Goal: Task Accomplishment & Management: Manage account settings

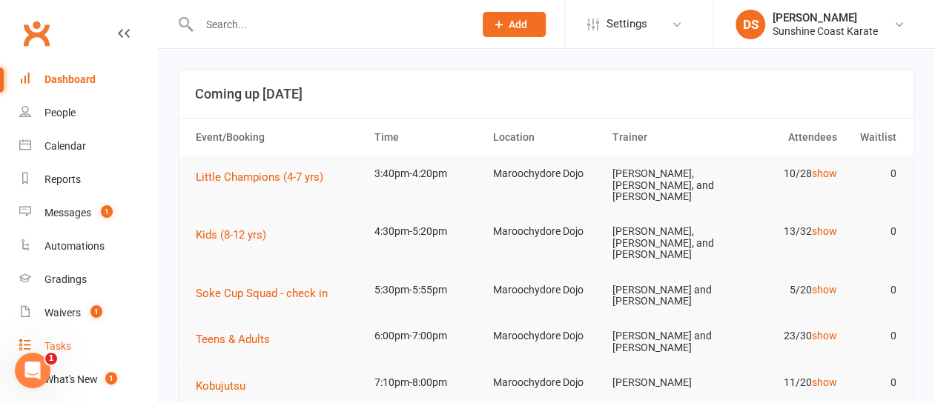
drag, startPoint x: 62, startPoint y: 345, endPoint x: 85, endPoint y: 345, distance: 22.3
click at [62, 345] on div "Tasks" at bounding box center [57, 346] width 27 height 12
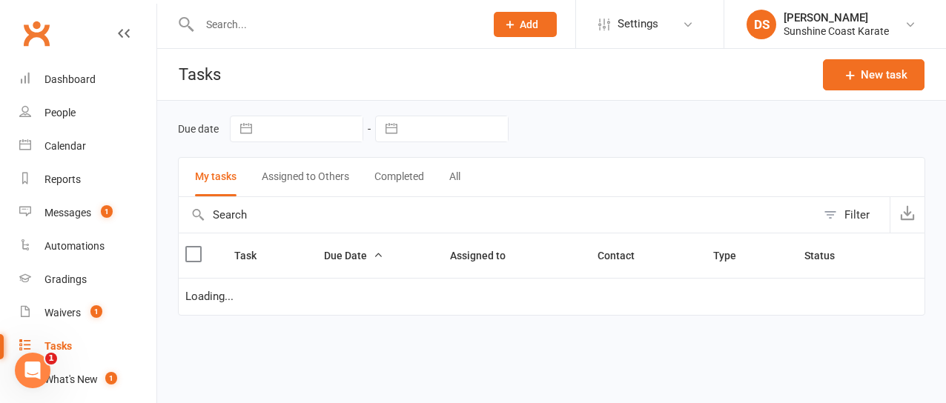
select select "started"
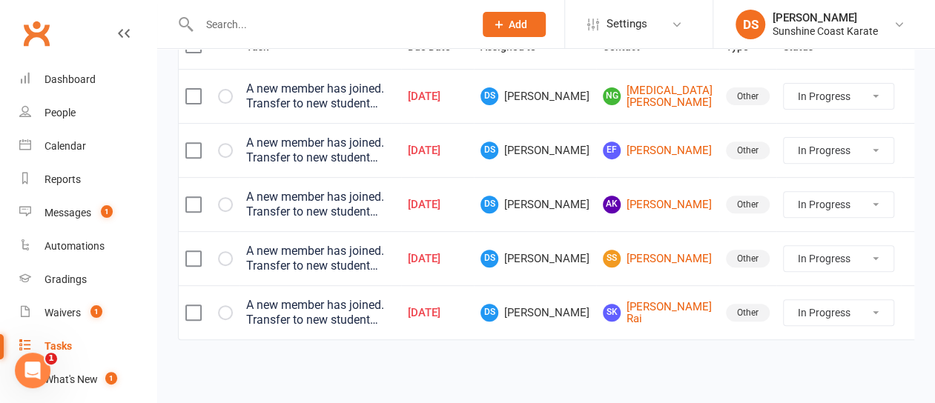
scroll to position [222, 0]
click at [60, 312] on div "Waivers" at bounding box center [62, 313] width 36 height 12
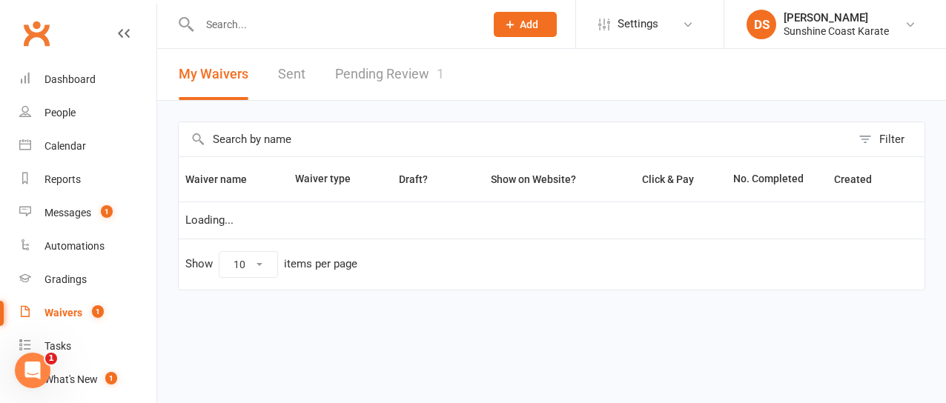
select select "100"
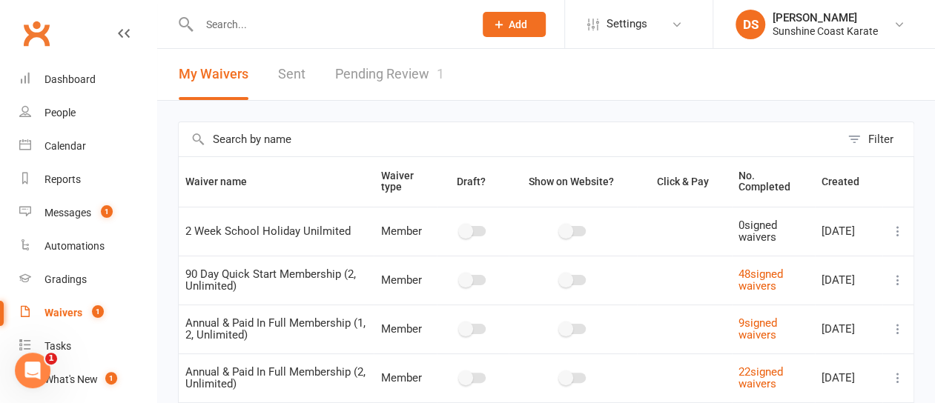
click at [378, 76] on link "Pending Review 1" at bounding box center [389, 74] width 109 height 51
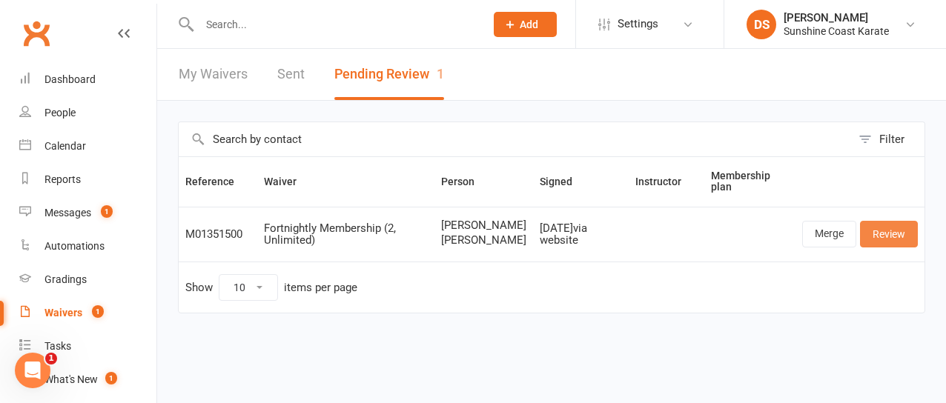
click at [887, 247] on link "Review" at bounding box center [889, 234] width 58 height 27
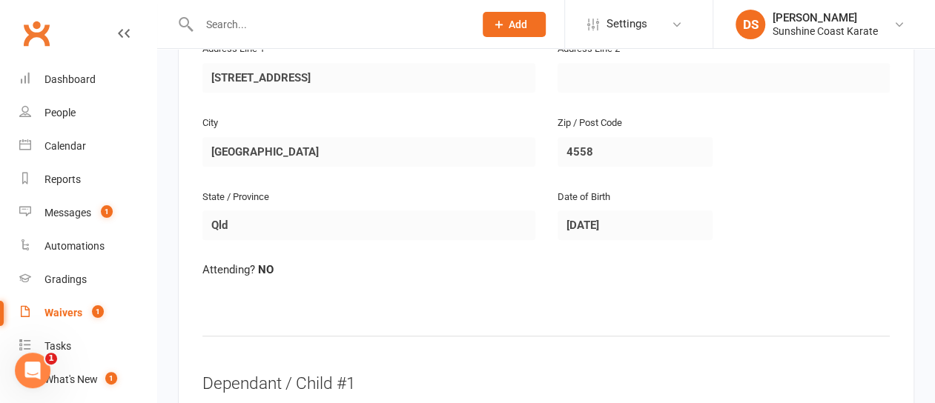
scroll to position [333, 0]
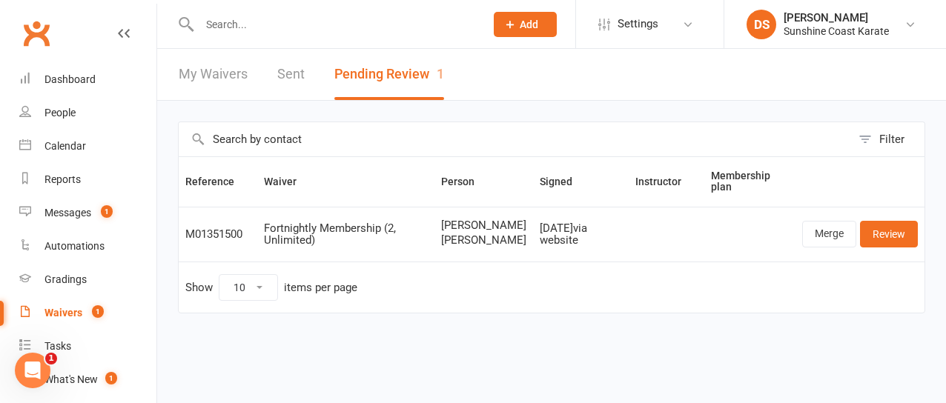
select select "100"
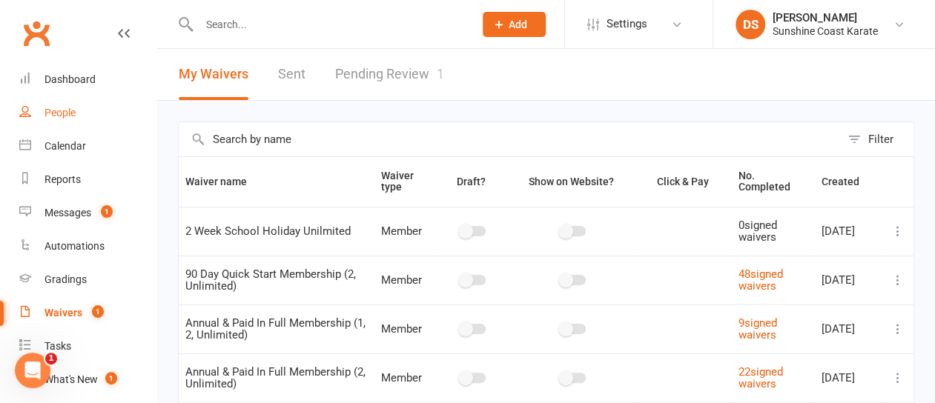
drag, startPoint x: 68, startPoint y: 112, endPoint x: 104, endPoint y: 139, distance: 44.9
click at [68, 112] on div "People" at bounding box center [59, 113] width 31 height 12
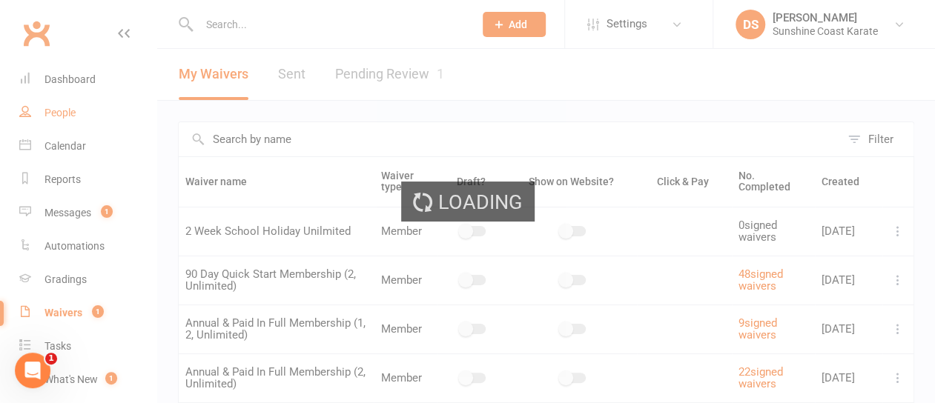
select select "100"
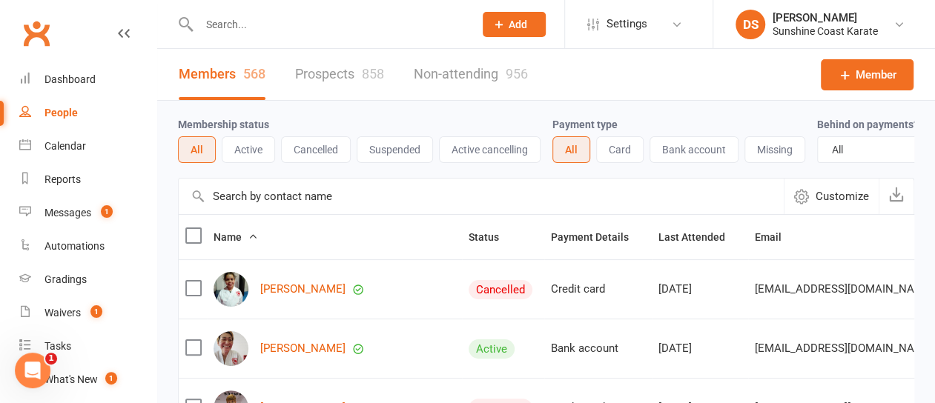
click at [283, 207] on input "text" at bounding box center [481, 197] width 605 height 36
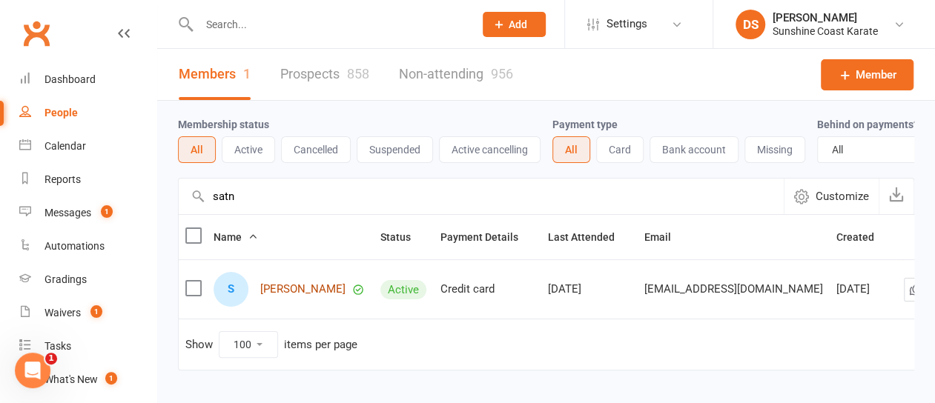
type input "satn"
click at [276, 296] on link "[PERSON_NAME]" at bounding box center [302, 289] width 85 height 13
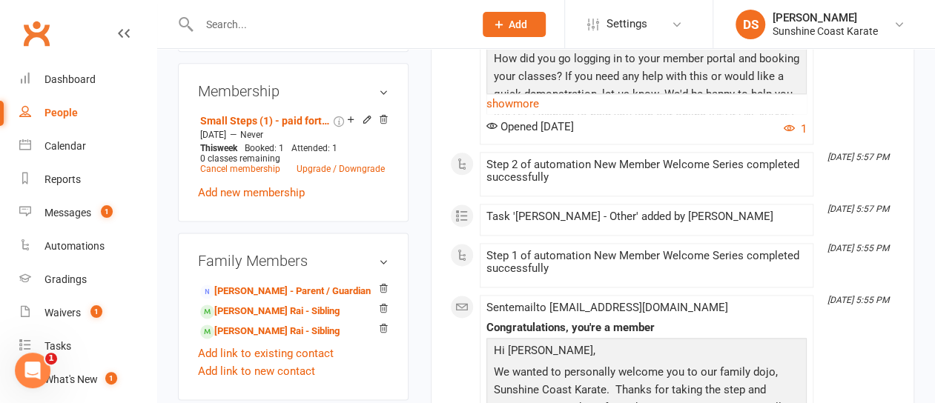
scroll to position [890, 0]
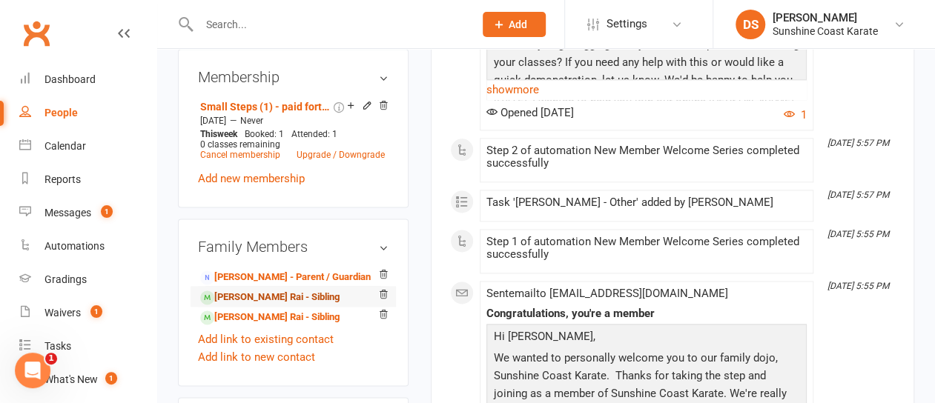
click at [256, 290] on link "Seerat kaur Rai - Sibling" at bounding box center [269, 298] width 139 height 16
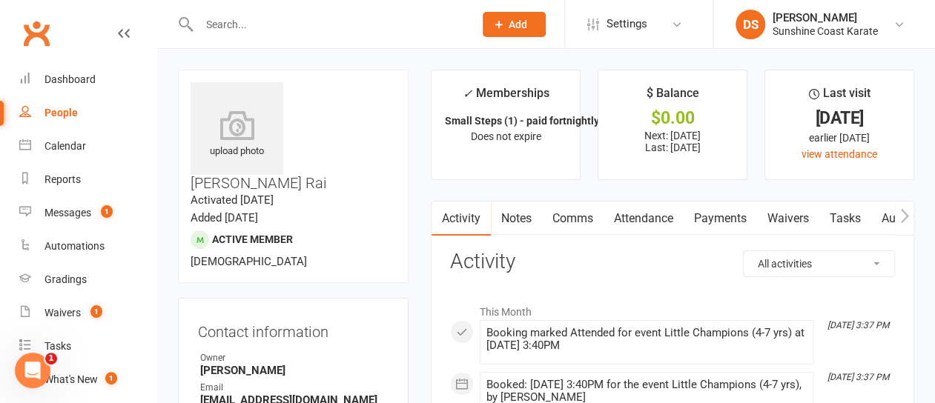
click at [791, 217] on link "Waivers" at bounding box center [788, 219] width 62 height 34
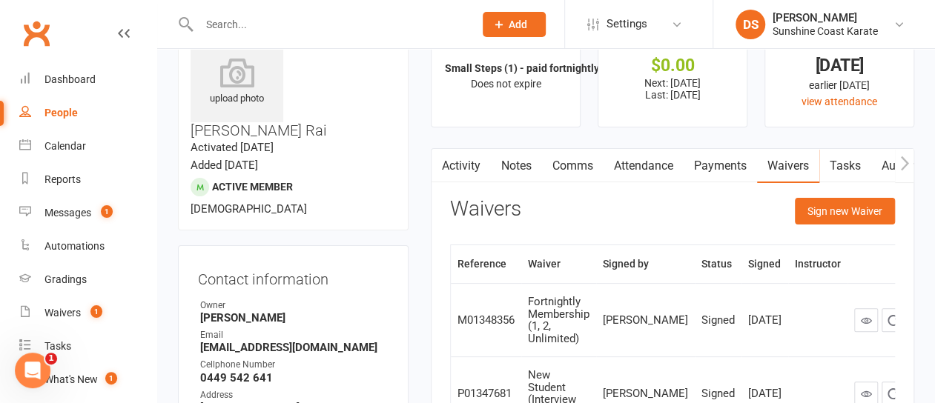
scroll to position [74, 0]
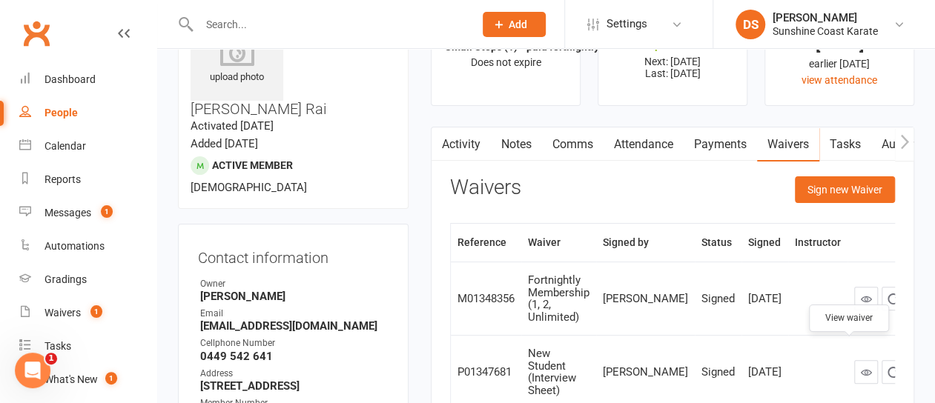
click at [861, 367] on icon at bounding box center [866, 372] width 11 height 11
click at [861, 294] on icon at bounding box center [866, 299] width 11 height 11
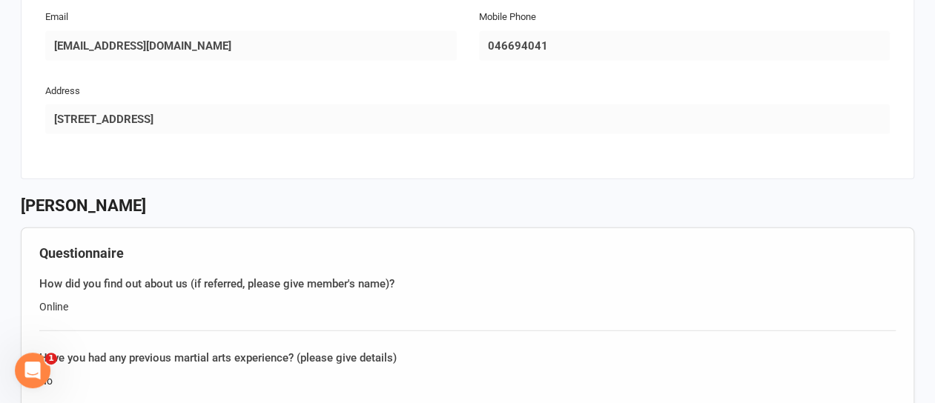
scroll to position [1853, 0]
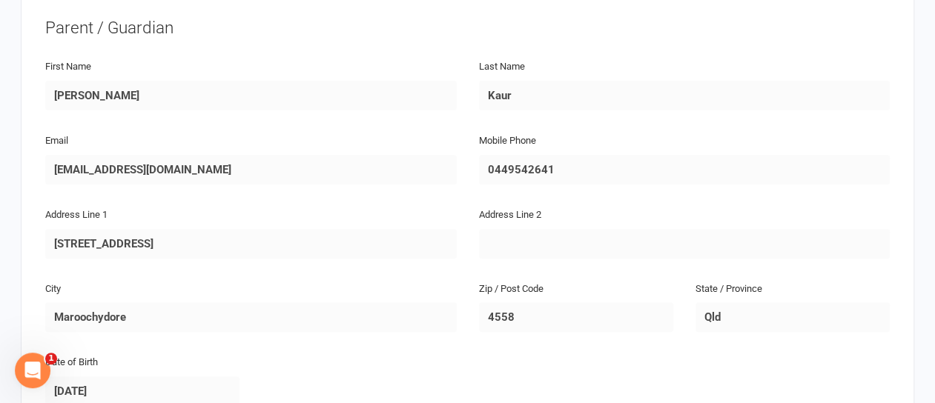
scroll to position [148, 0]
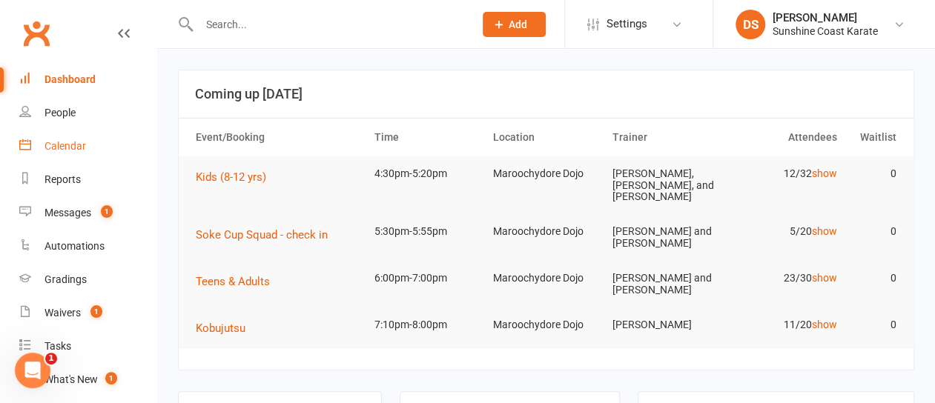
click at [62, 145] on div "Calendar" at bounding box center [65, 146] width 42 height 12
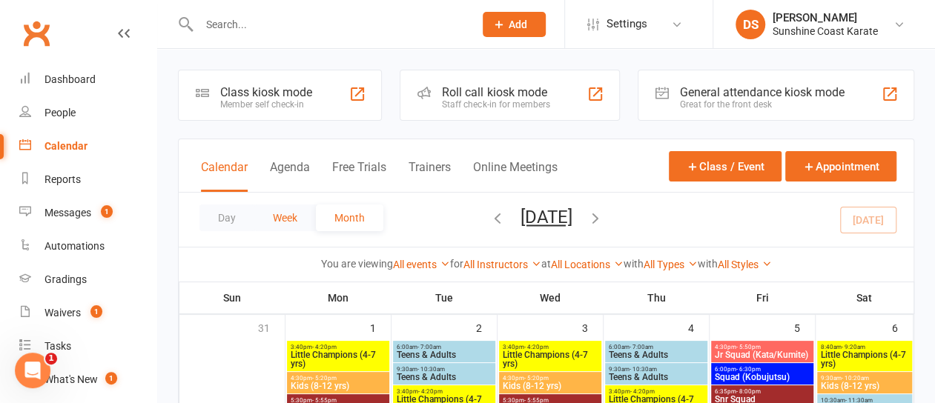
click at [286, 211] on button "Week" at bounding box center [285, 218] width 62 height 27
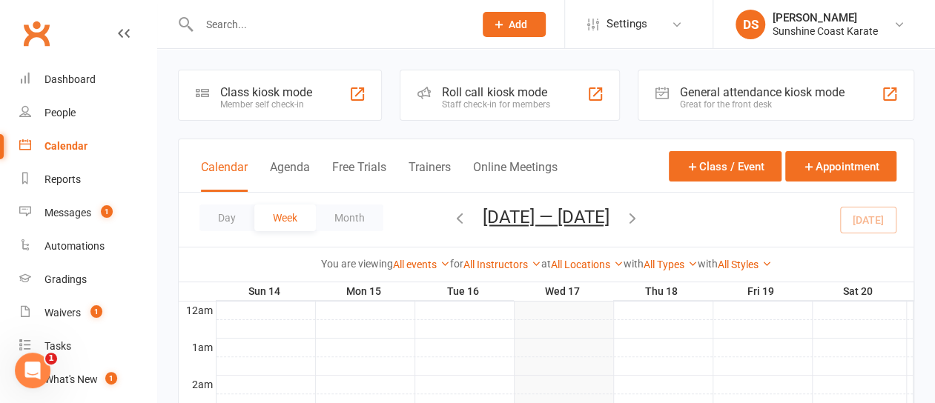
click at [640, 219] on icon "button" at bounding box center [632, 218] width 16 height 16
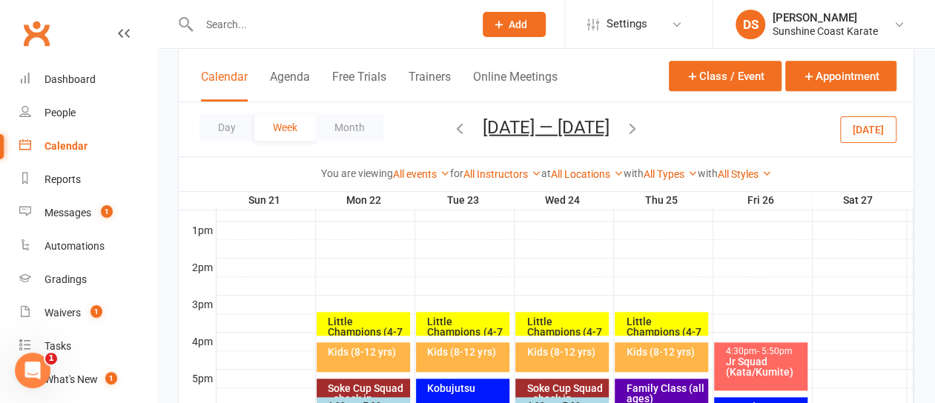
scroll to position [593, 0]
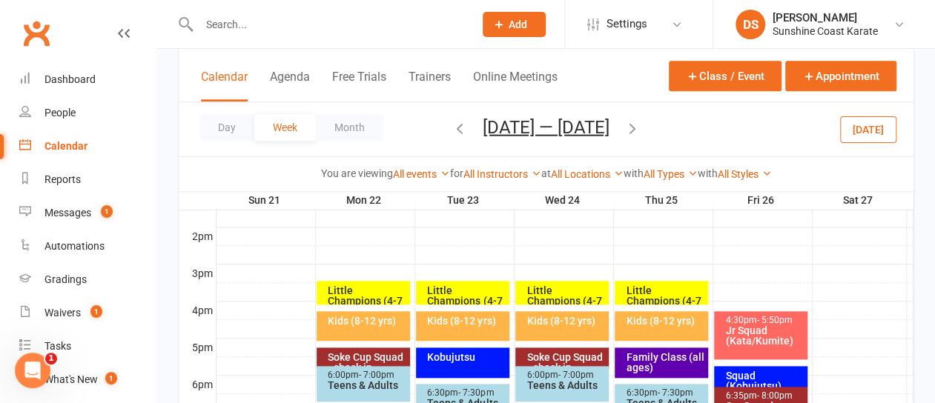
click at [563, 291] on div "Little Champions (4-7 yrs)" at bounding box center [566, 300] width 80 height 31
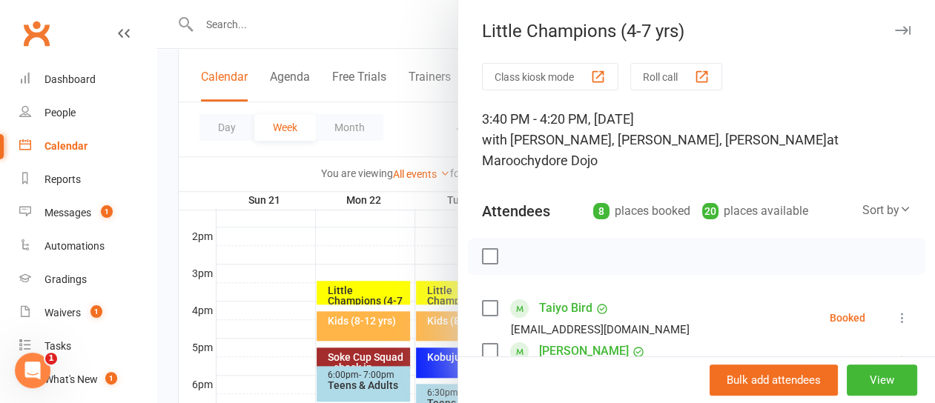
click at [531, 223] on div "Attendees 8 places booked 20 places available Sort by Last name First name Book…" at bounding box center [696, 208] width 429 height 36
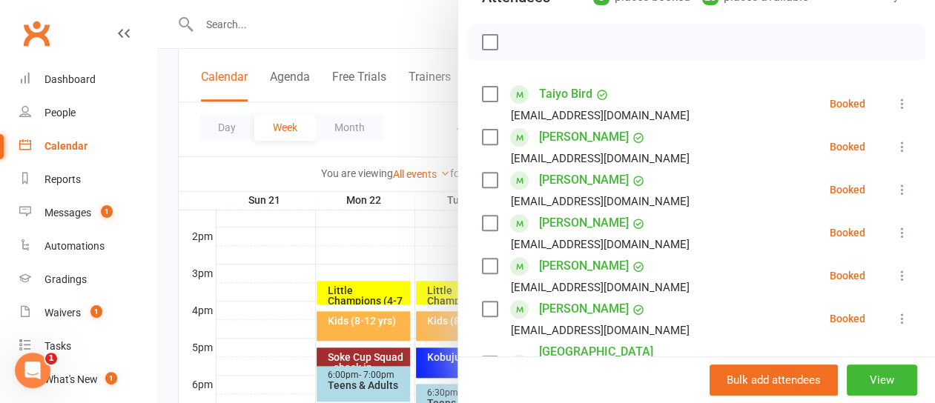
scroll to position [371, 0]
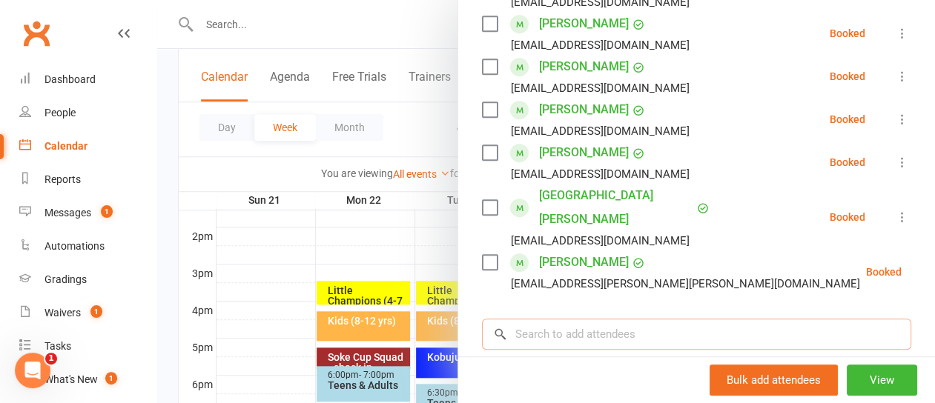
click at [534, 319] on input "search" at bounding box center [696, 334] width 429 height 31
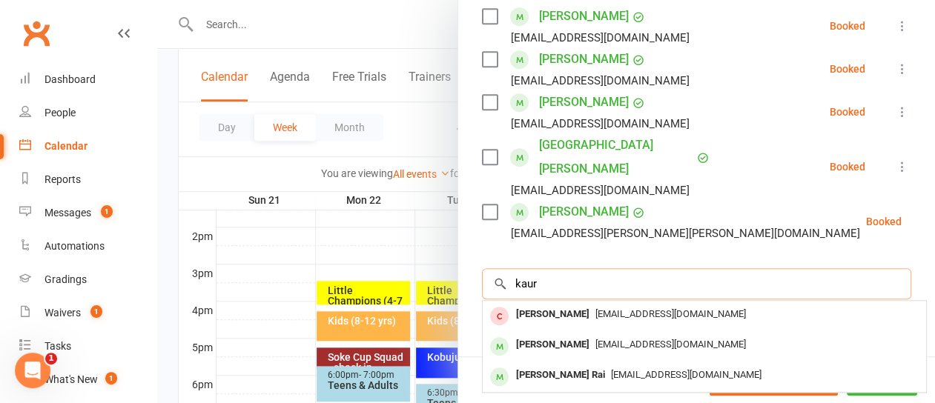
scroll to position [445, 0]
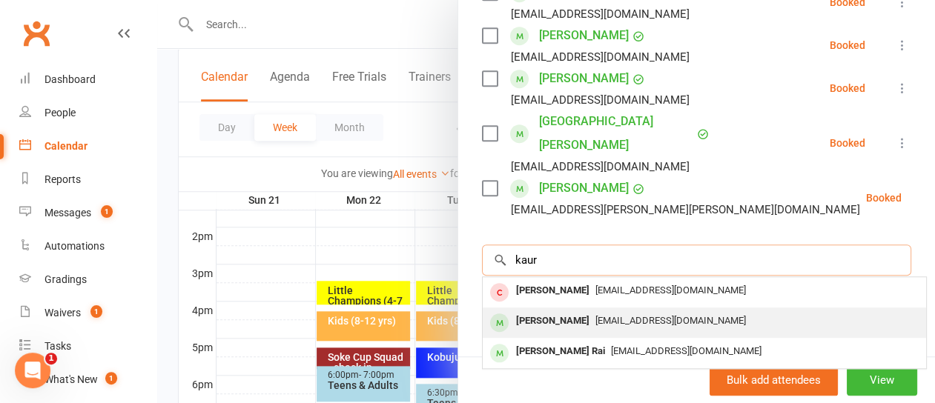
type input "kaur"
click at [540, 311] on div "Amber kaur Rai" at bounding box center [552, 321] width 85 height 21
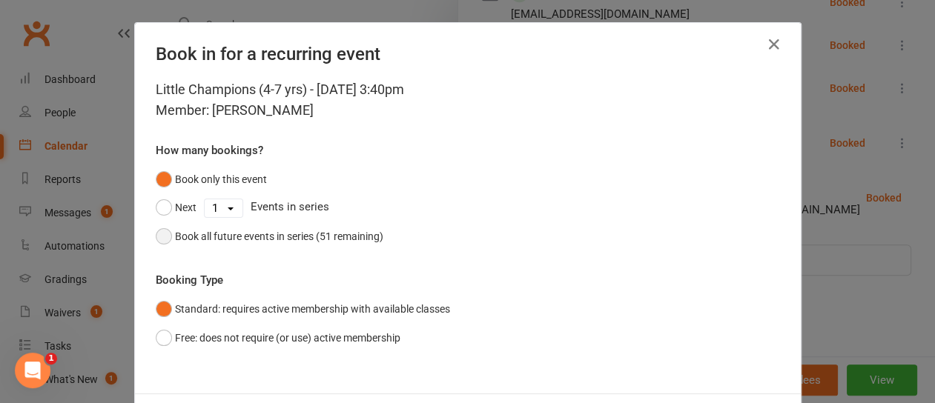
click at [163, 228] on button "Book all future events in series (51 remaining)" at bounding box center [270, 236] width 228 height 28
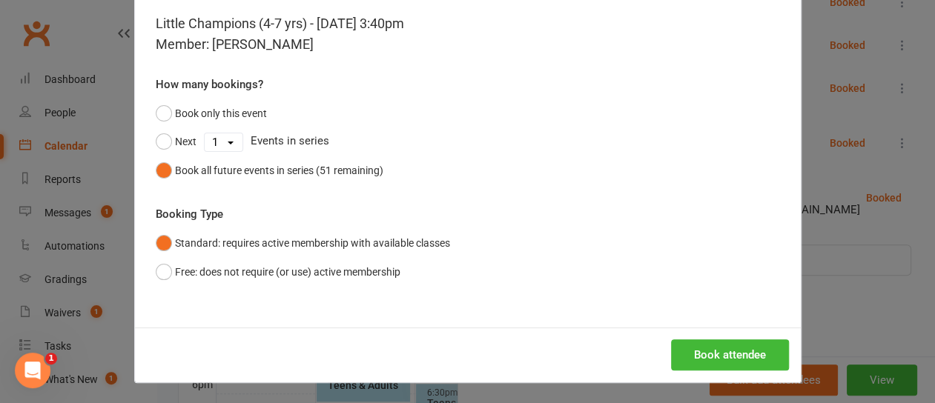
scroll to position [67, 0]
click at [721, 354] on button "Book attendee" at bounding box center [730, 354] width 118 height 31
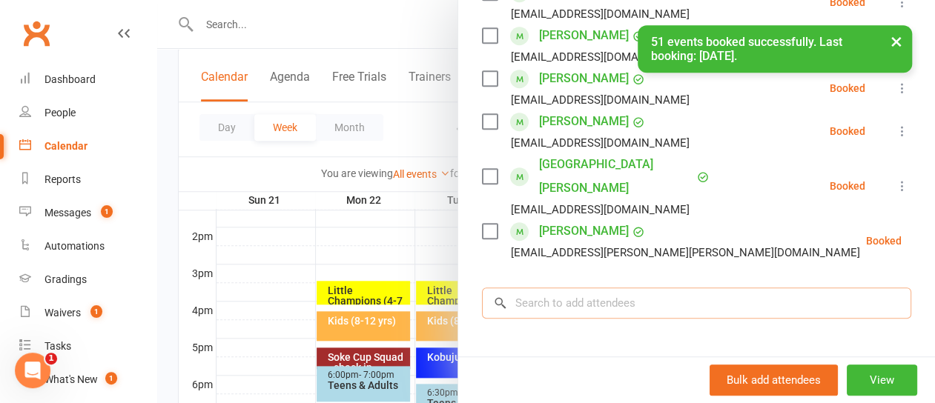
click at [567, 288] on input "search" at bounding box center [696, 303] width 429 height 31
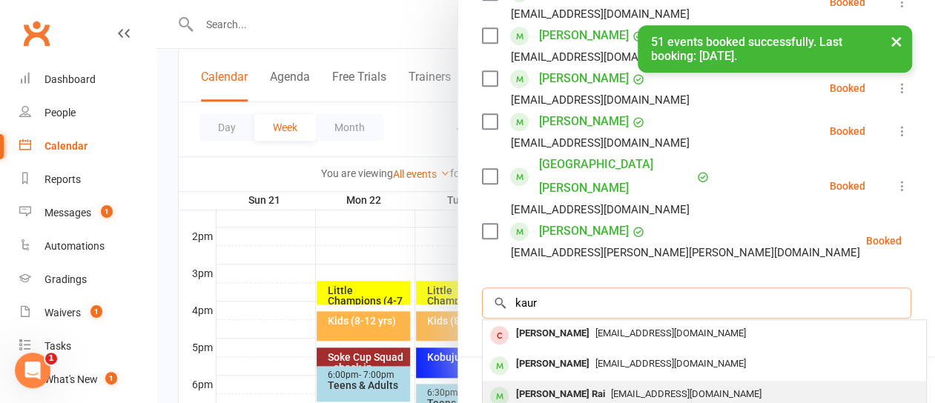
type input "kaur"
click at [538, 384] on div "[PERSON_NAME] Rai" at bounding box center [560, 394] width 101 height 21
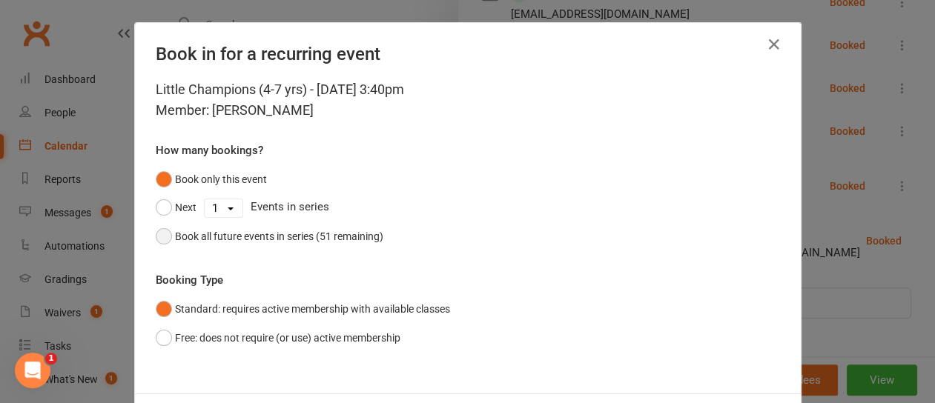
click at [156, 230] on button "Book all future events in series (51 remaining)" at bounding box center [270, 236] width 228 height 28
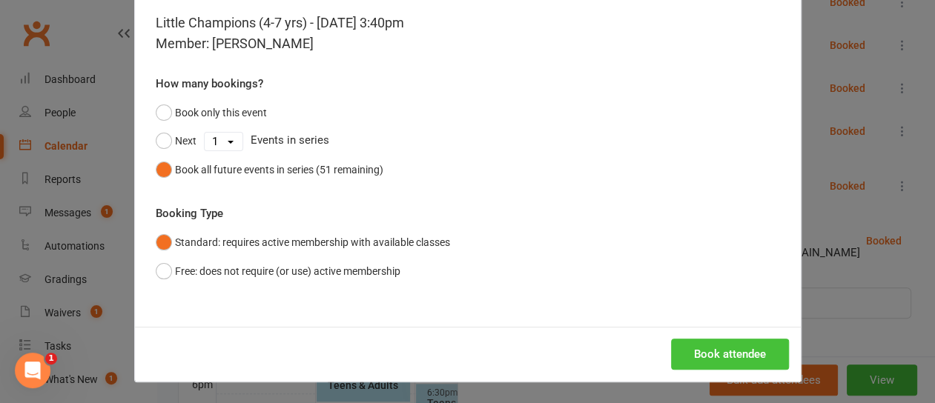
click at [710, 348] on button "Book attendee" at bounding box center [730, 354] width 118 height 31
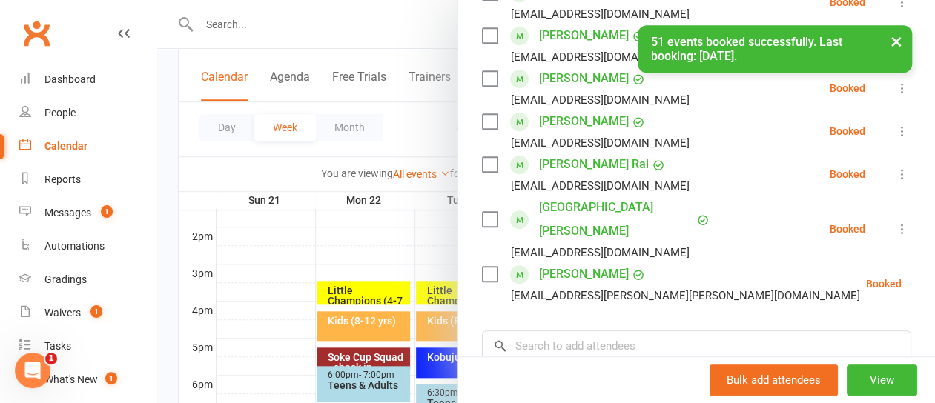
click at [547, 286] on div "Hannah.ron.wallin@gmail.com" at bounding box center [685, 295] width 349 height 19
click at [553, 333] on input "search" at bounding box center [696, 346] width 429 height 31
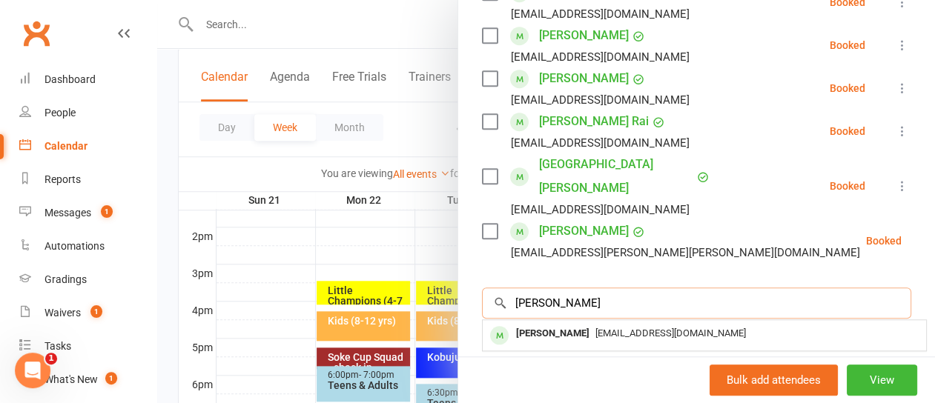
scroll to position [519, 0]
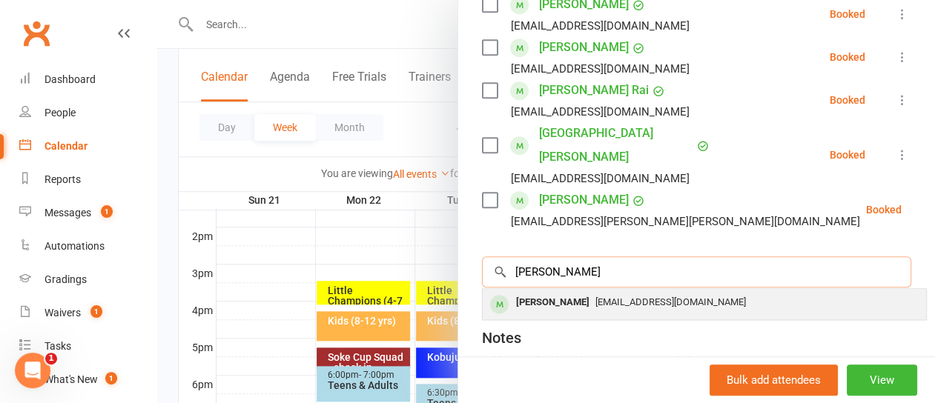
type input "satnam"
click at [535, 292] on div "[PERSON_NAME]" at bounding box center [552, 302] width 85 height 21
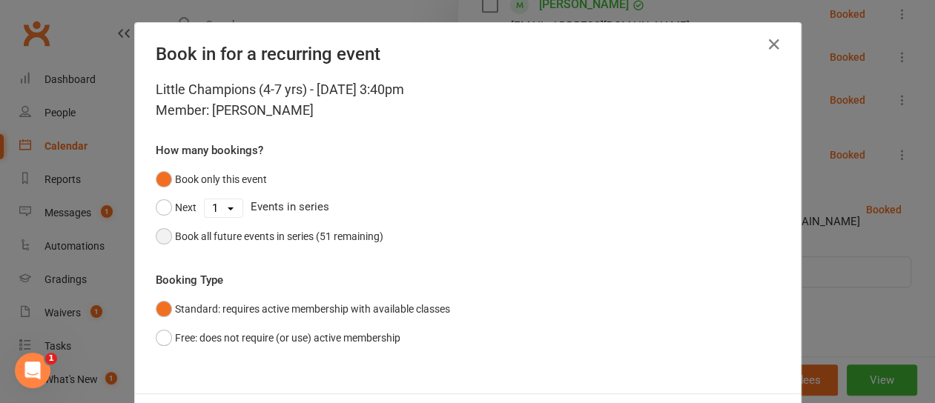
click at [159, 234] on button "Book all future events in series (51 remaining)" at bounding box center [270, 236] width 228 height 28
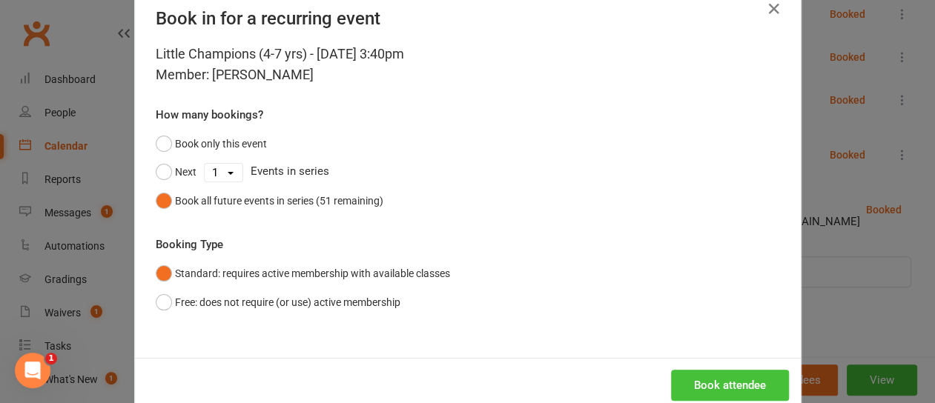
scroll to position [67, 0]
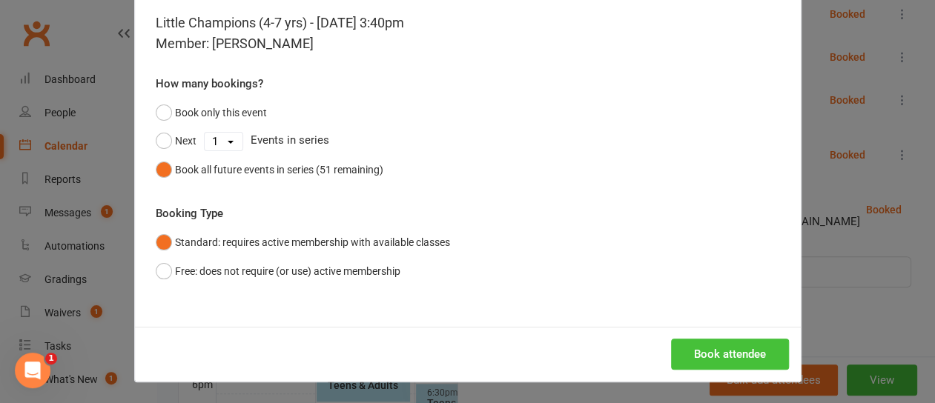
click at [706, 345] on button "Book attendee" at bounding box center [730, 354] width 118 height 31
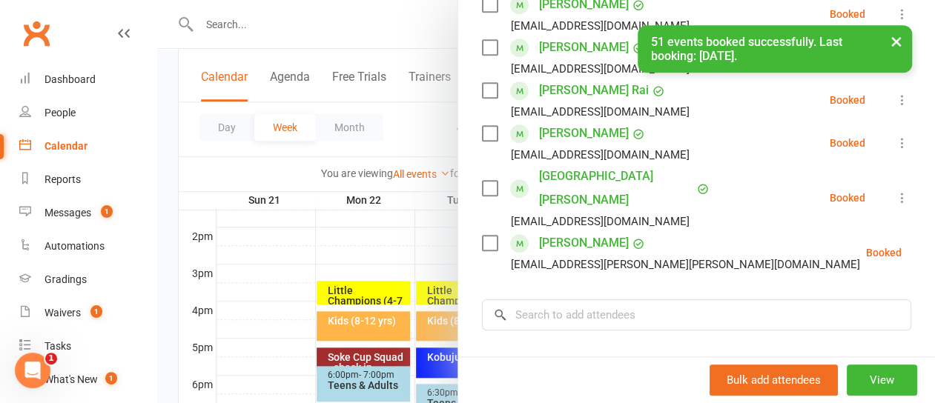
click at [369, 10] on div at bounding box center [546, 201] width 778 height 403
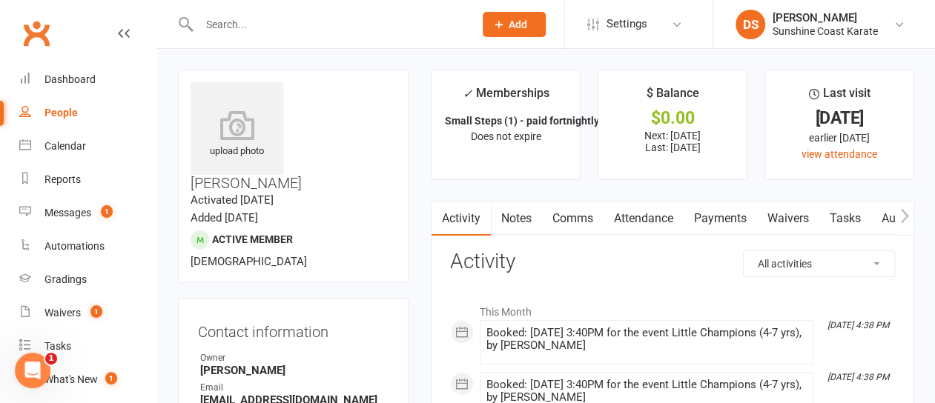
select select "100"
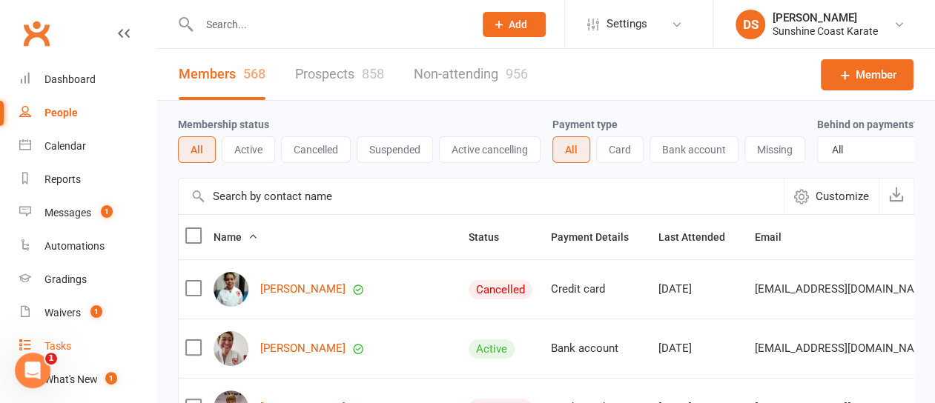
click at [65, 344] on div "Tasks" at bounding box center [57, 346] width 27 height 12
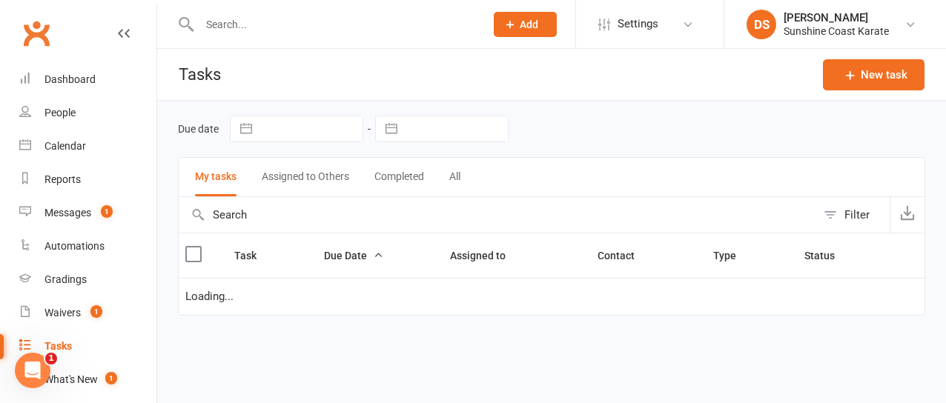
select select "started"
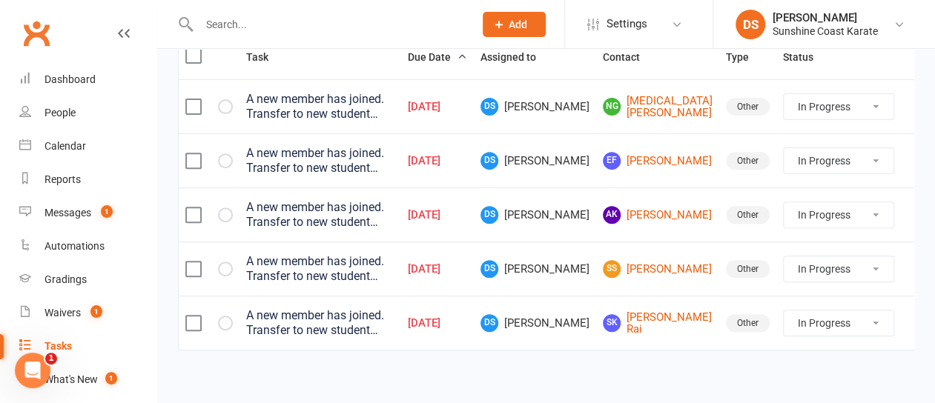
scroll to position [222, 0]
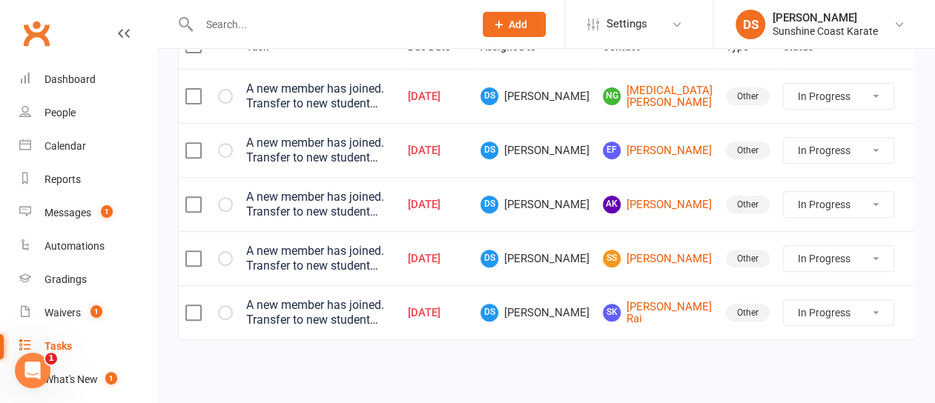
click at [851, 193] on select "Not Started In Progress Waiting Complete" at bounding box center [839, 204] width 110 height 25
click at [784, 192] on select "Not Started In Progress Waiting Complete" at bounding box center [839, 204] width 110 height 25
select select "started"
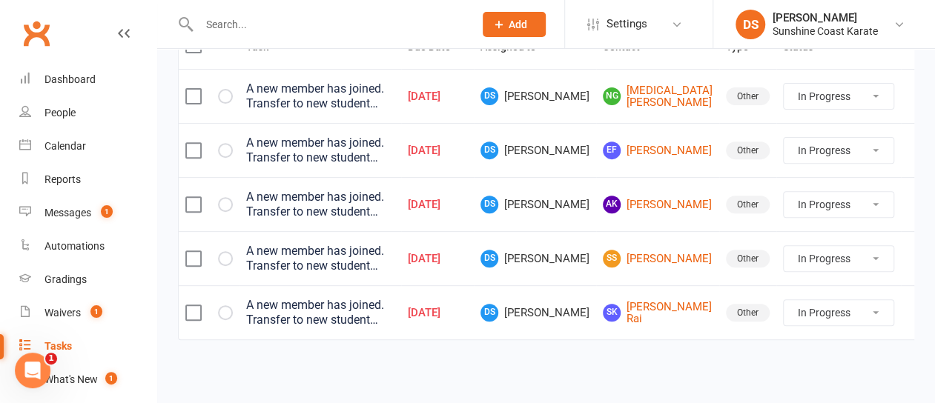
select select "started"
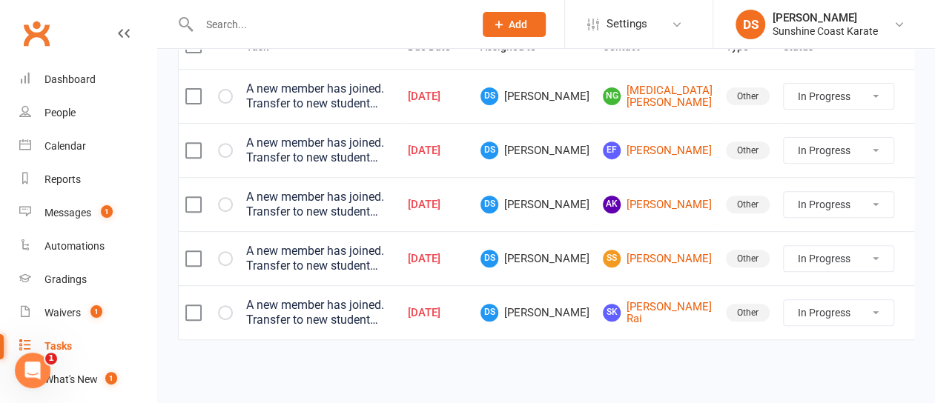
select select "started"
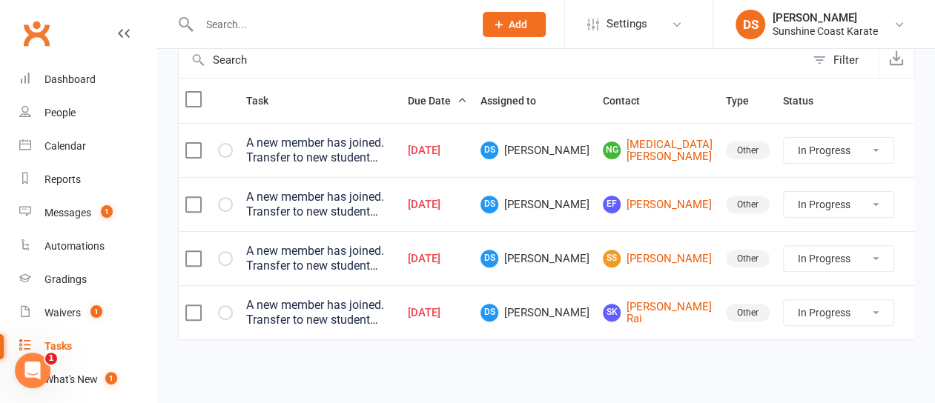
scroll to position [160, 0]
click at [809, 251] on select "Not Started In Progress Waiting Complete" at bounding box center [839, 258] width 110 height 25
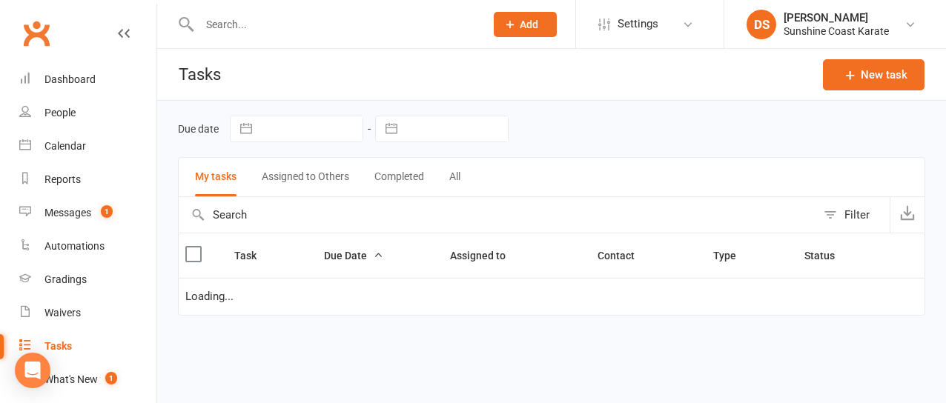
select select "started"
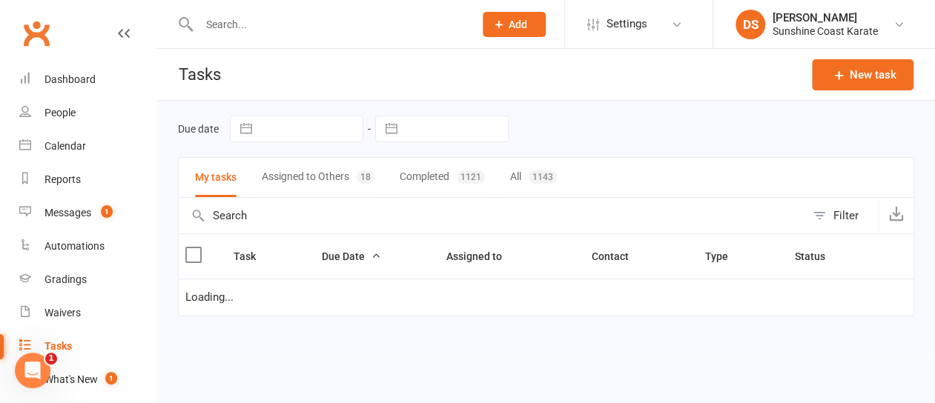
select select "started"
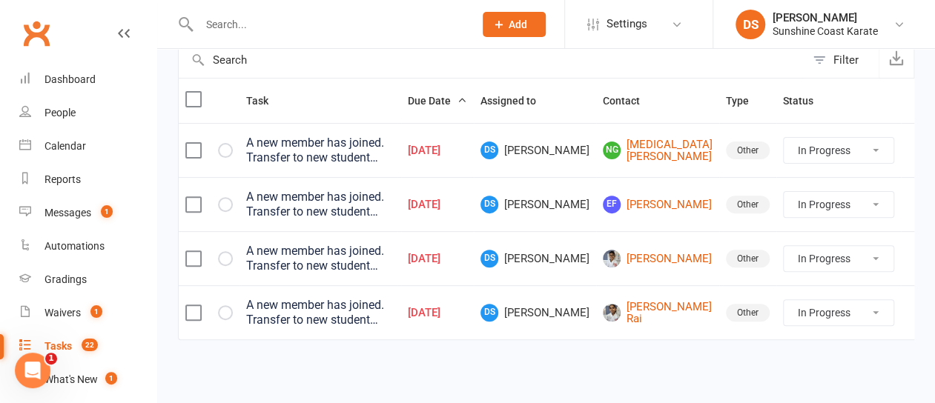
scroll to position [160, 0]
click at [861, 252] on select "Not Started In Progress Waiting Complete" at bounding box center [839, 258] width 110 height 25
click at [784, 246] on select "Not Started In Progress Waiting Complete" at bounding box center [839, 258] width 110 height 25
select select "started"
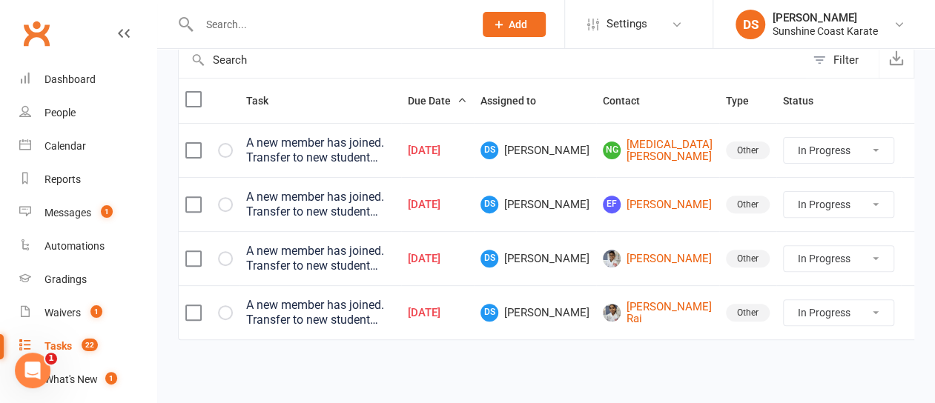
select select "started"
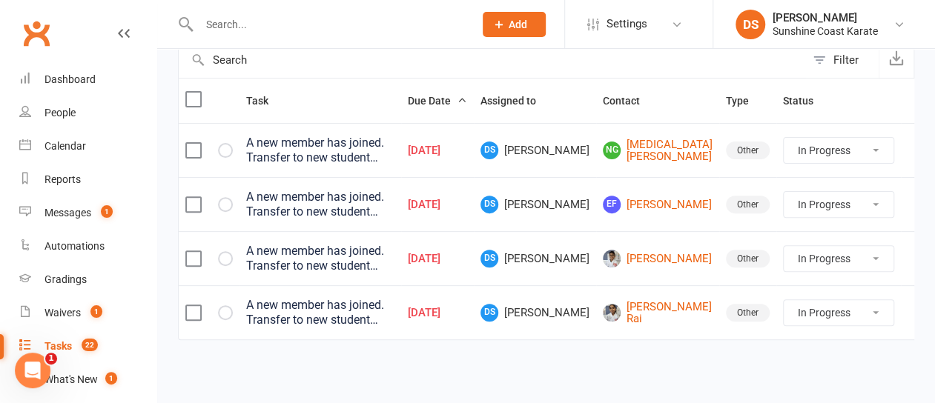
select select "started"
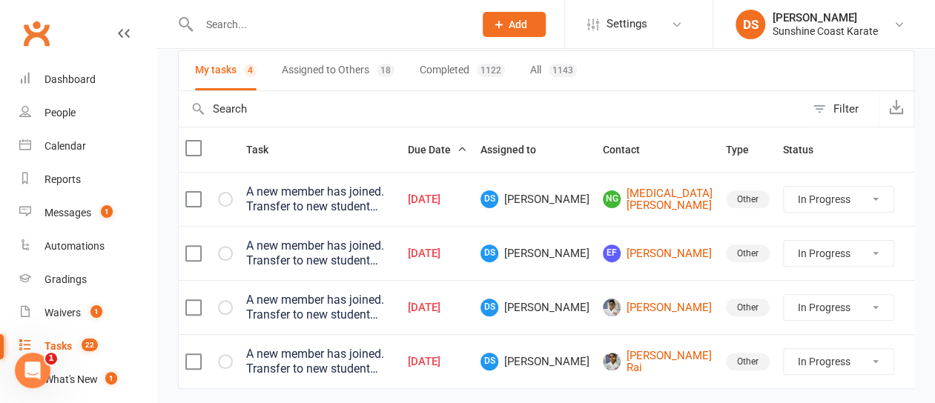
select select "started"
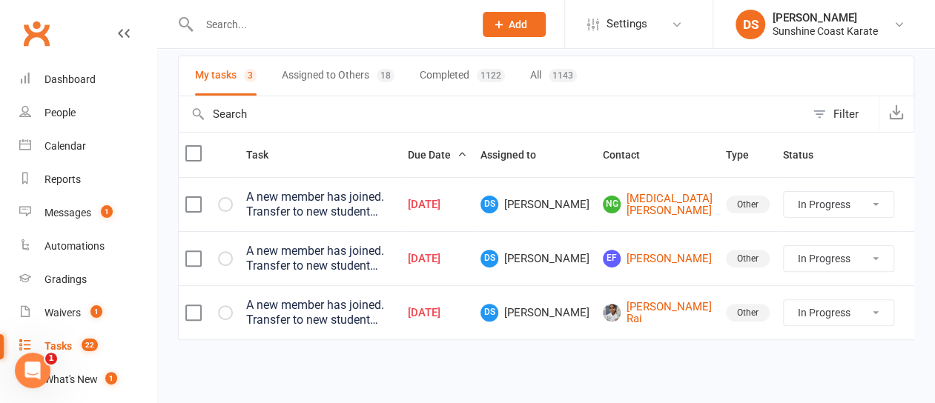
click at [853, 306] on select "Not Started In Progress Waiting Complete" at bounding box center [839, 312] width 110 height 25
click at [784, 300] on select "Not Started In Progress Waiting Complete" at bounding box center [839, 312] width 110 height 25
select select "started"
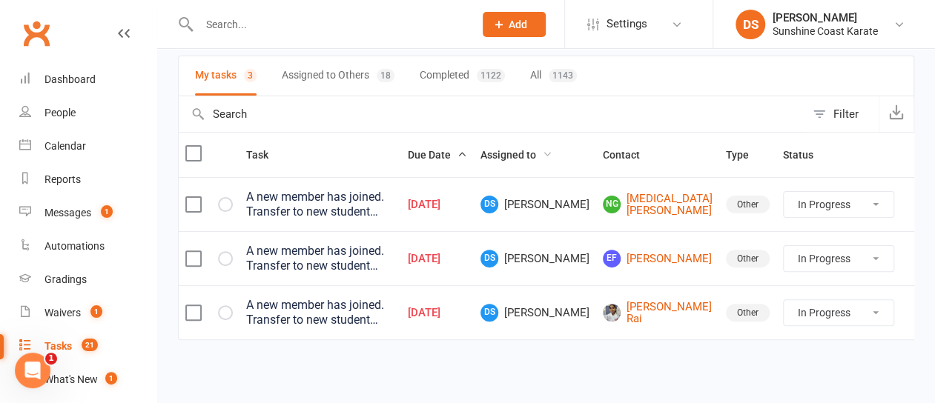
select select "started"
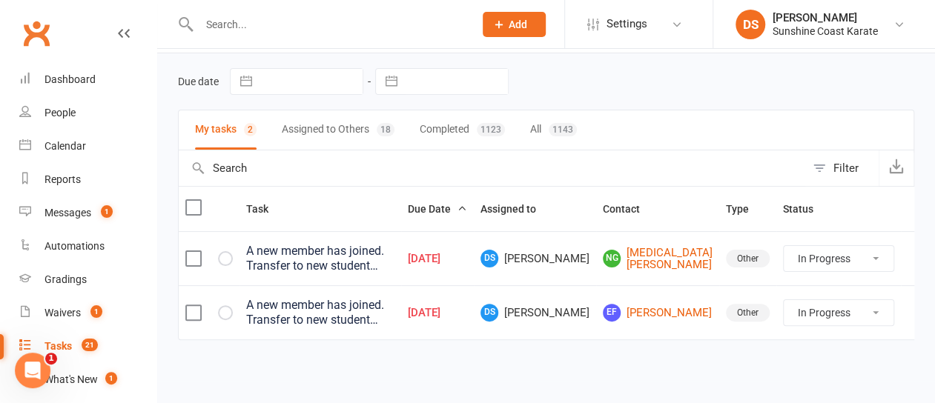
scroll to position [46, 0]
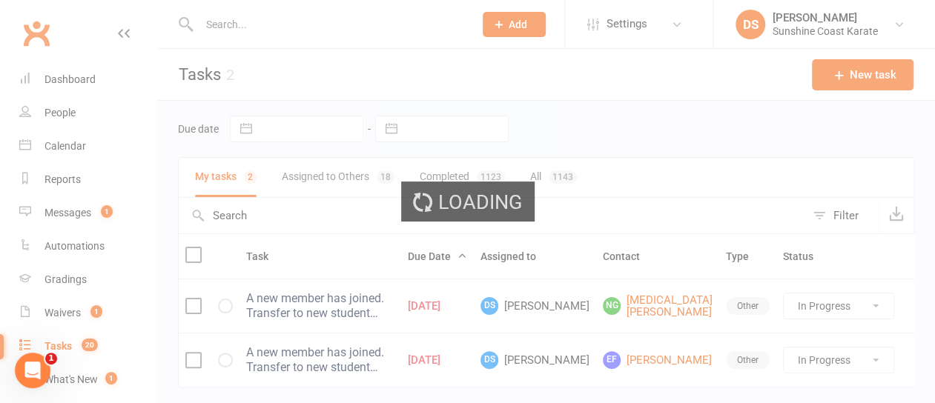
select select "100"
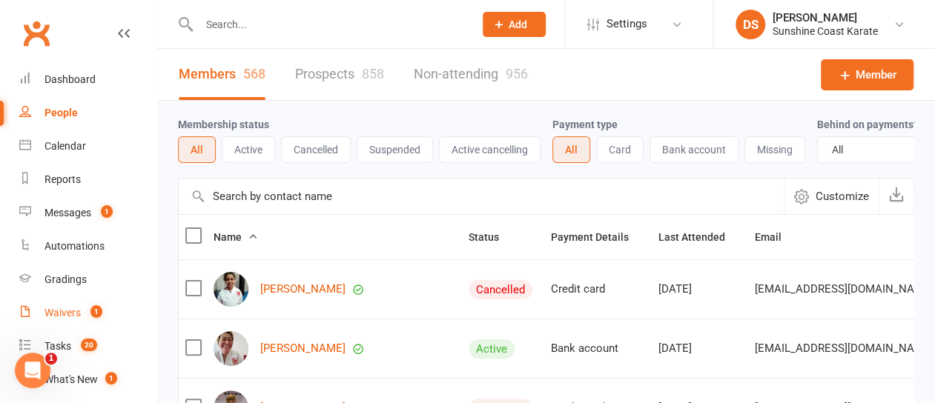
click at [67, 311] on div "Waivers" at bounding box center [62, 313] width 36 height 12
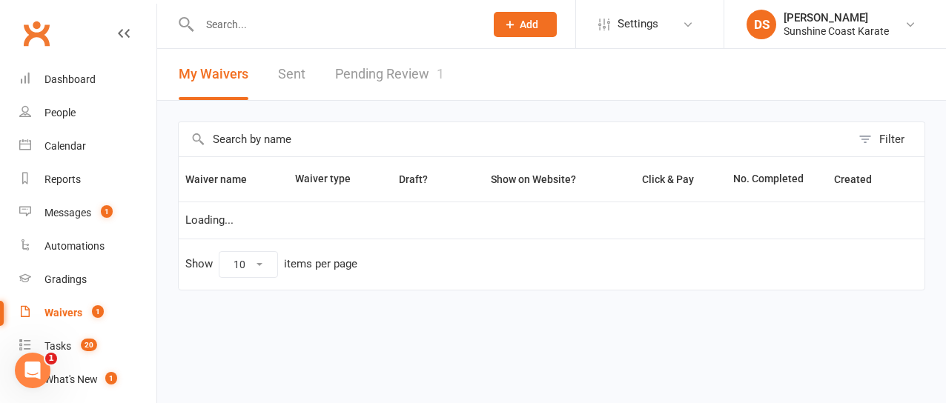
select select "100"
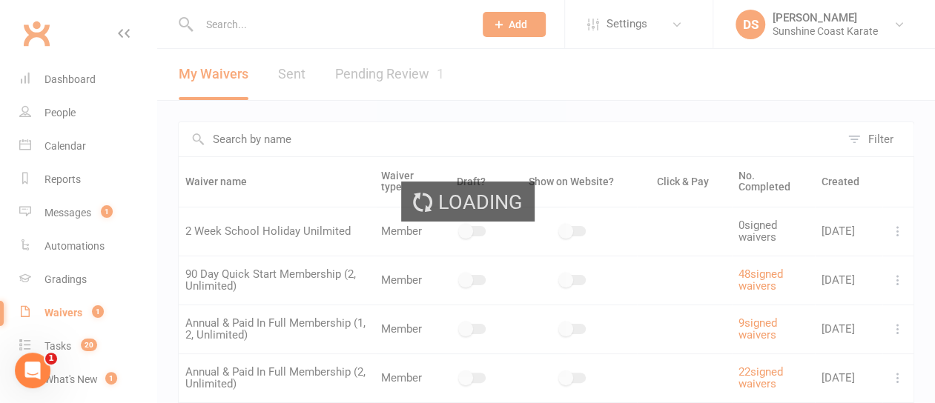
select select "100"
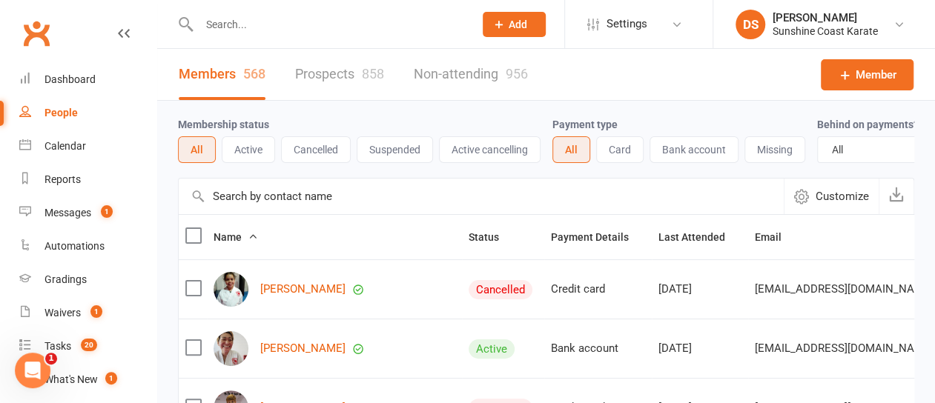
click at [313, 71] on link "Prospects 858" at bounding box center [339, 74] width 89 height 51
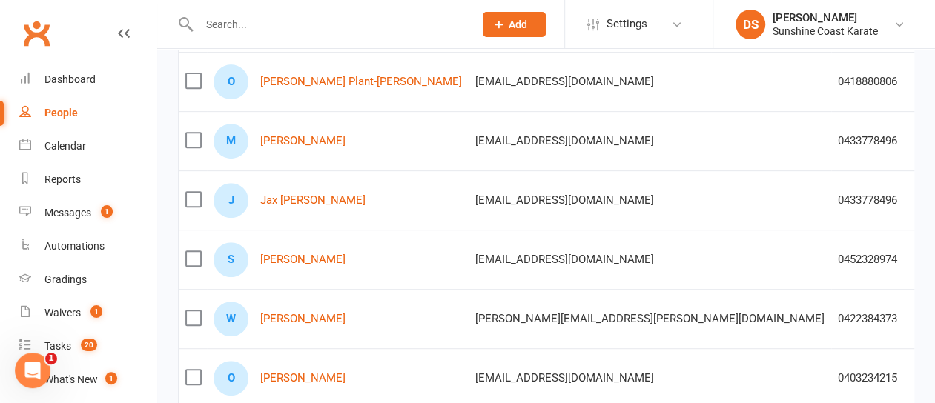
scroll to position [297, 0]
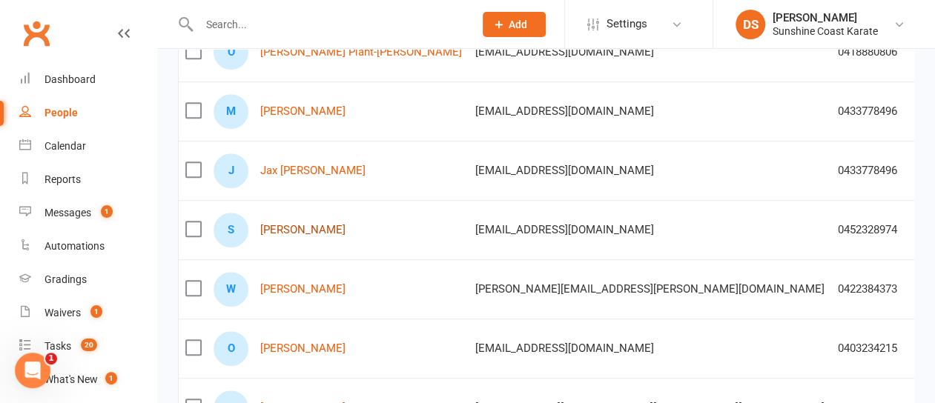
click at [295, 225] on link "[PERSON_NAME]" at bounding box center [302, 230] width 85 height 13
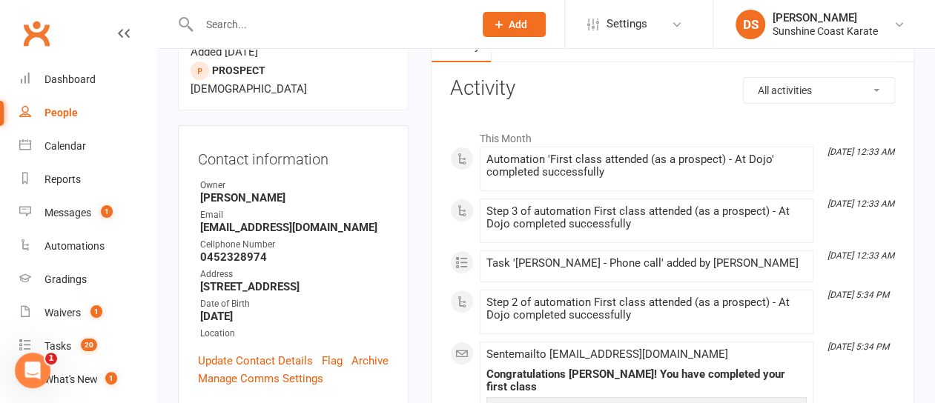
scroll to position [222, 0]
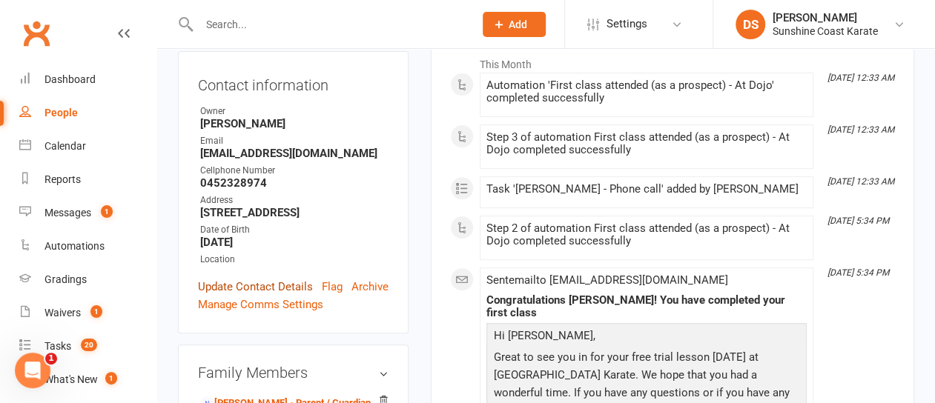
click at [267, 278] on link "Update Contact Details" at bounding box center [255, 287] width 115 height 18
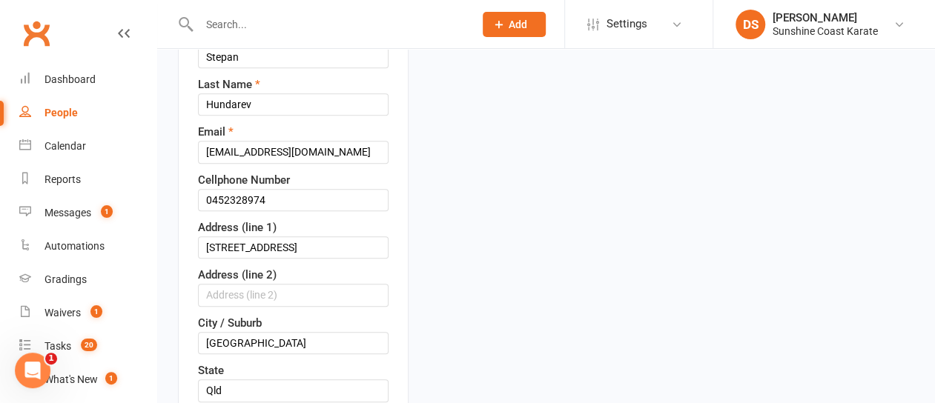
scroll to position [292, 0]
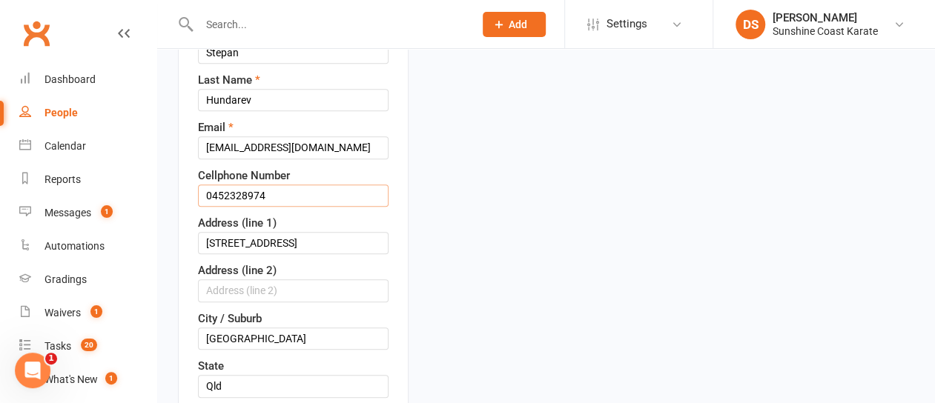
click at [231, 185] on input "0452328974" at bounding box center [293, 196] width 191 height 22
click at [251, 185] on input "0452 328974" at bounding box center [293, 196] width 191 height 22
type input "0452 328 974"
click at [245, 232] on input "[STREET_ADDRESS]" at bounding box center [293, 243] width 191 height 22
click at [273, 232] on input "[STREET_ADDRESS]" at bounding box center [293, 243] width 191 height 22
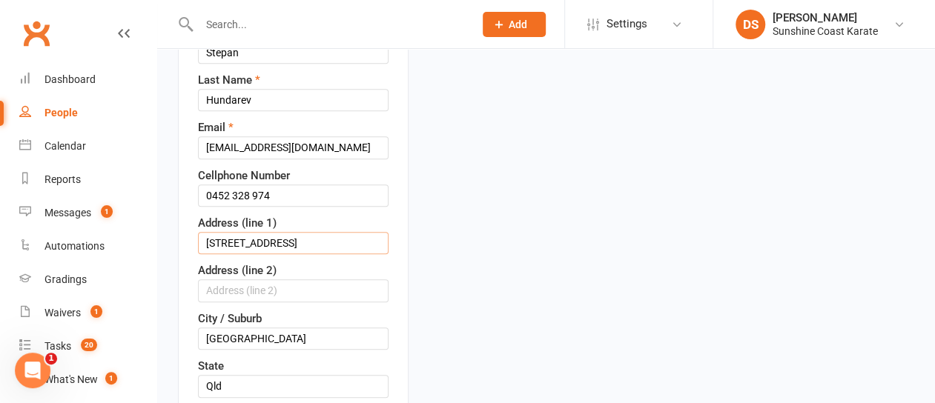
drag, startPoint x: 294, startPoint y: 181, endPoint x: 385, endPoint y: 181, distance: 91.2
click at [385, 232] on input "[STREET_ADDRESS]" at bounding box center [293, 243] width 191 height 22
type input "[STREET_ADDRESS]"
drag, startPoint x: 255, startPoint y: 274, endPoint x: 182, endPoint y: 268, distance: 73.6
click at [182, 268] on div "Contact information First Name [PERSON_NAME] Last Name Hundarev Email [EMAIL_AD…" at bounding box center [293, 316] width 231 height 670
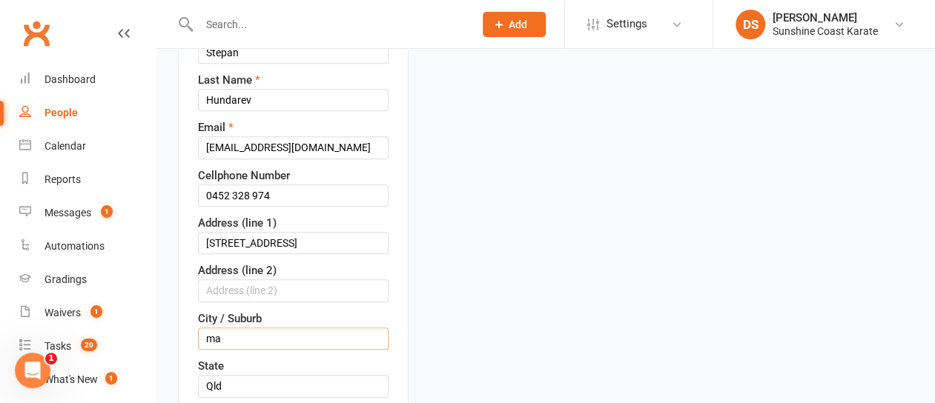
type input "Maroochydore"
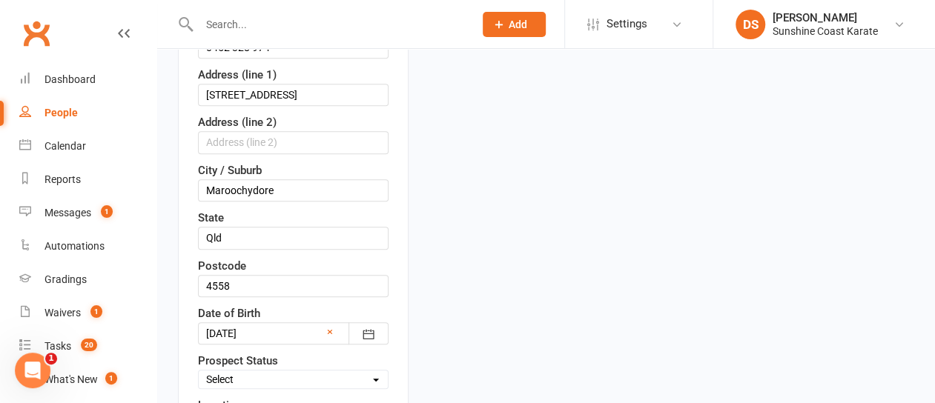
scroll to position [514, 0]
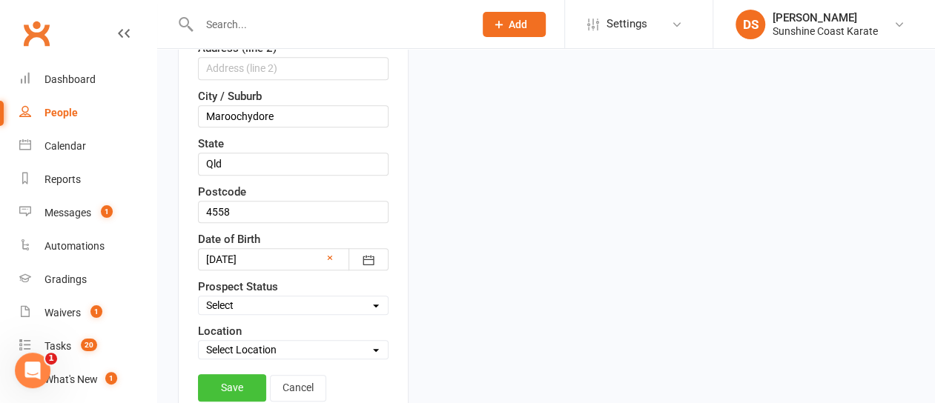
click at [225, 374] on link "Save" at bounding box center [232, 387] width 68 height 27
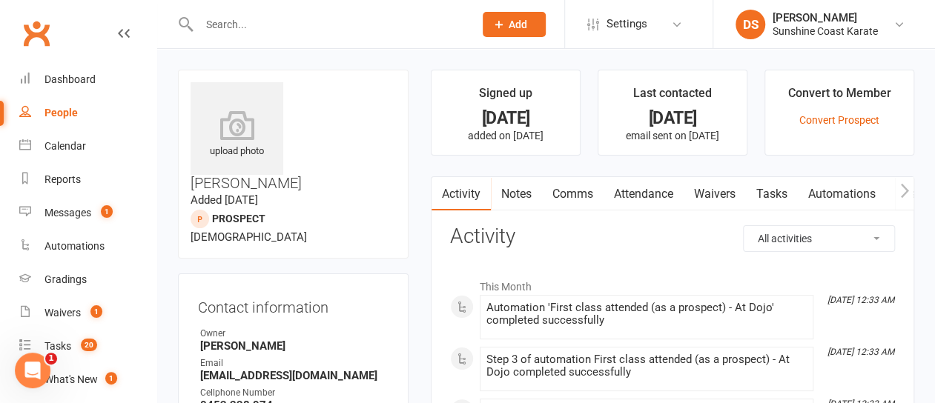
scroll to position [0, 0]
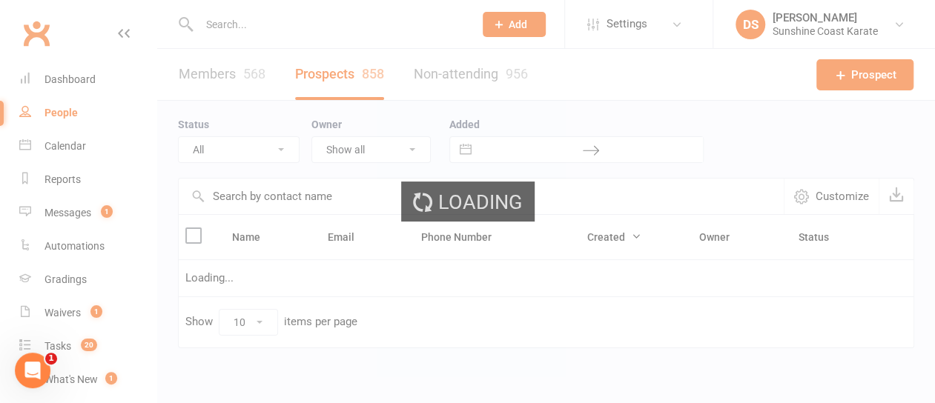
scroll to position [21, 0]
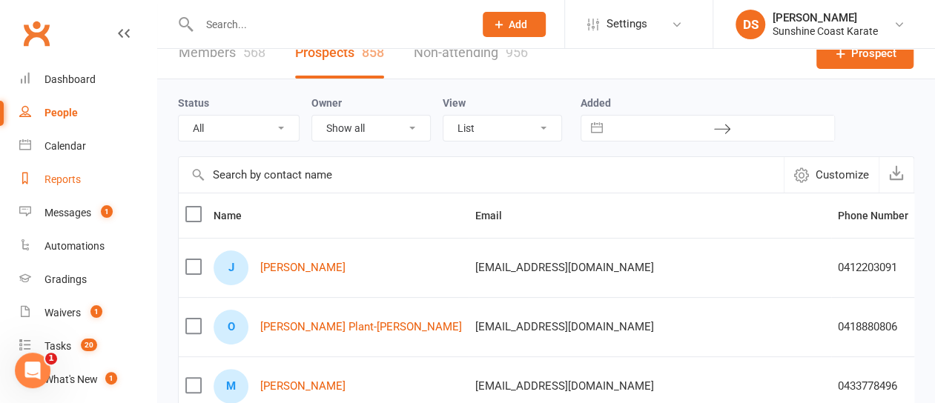
click at [65, 179] on div "Reports" at bounding box center [62, 179] width 36 height 12
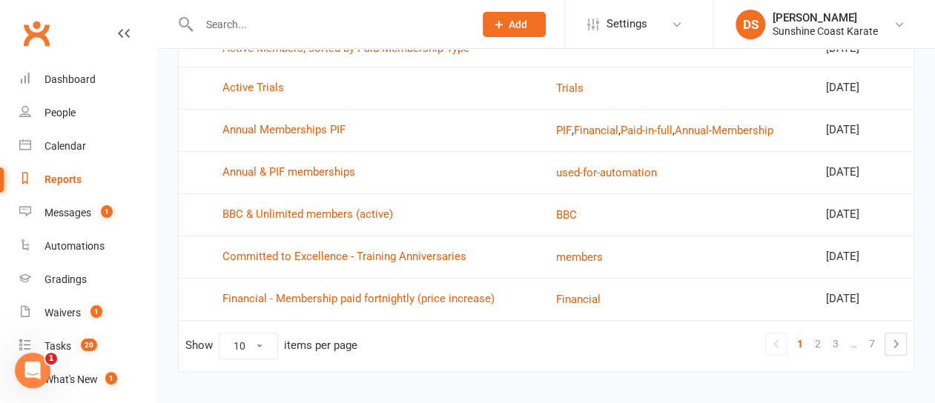
scroll to position [297, 0]
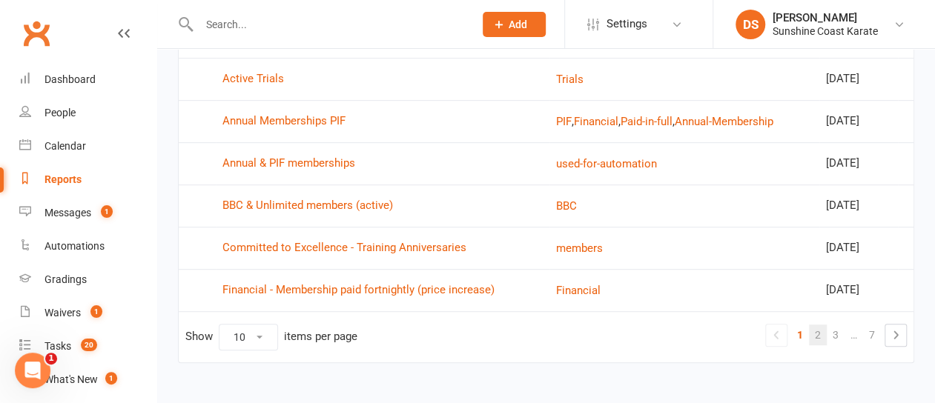
click at [818, 334] on link "2" at bounding box center [818, 335] width 18 height 21
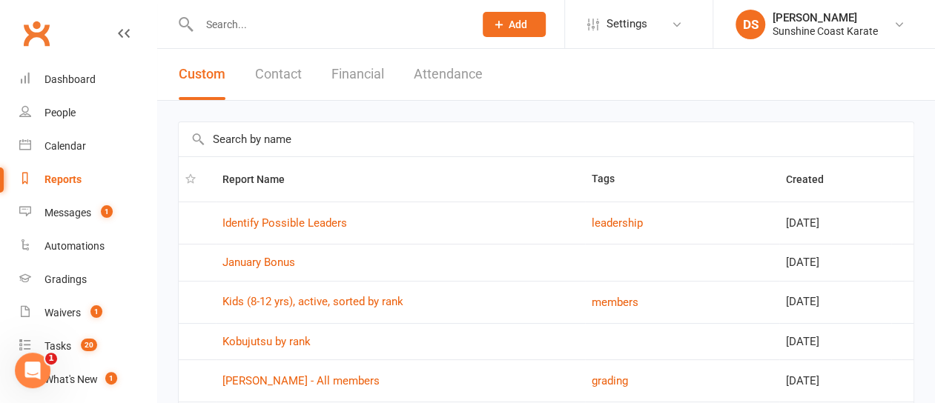
scroll to position [222, 0]
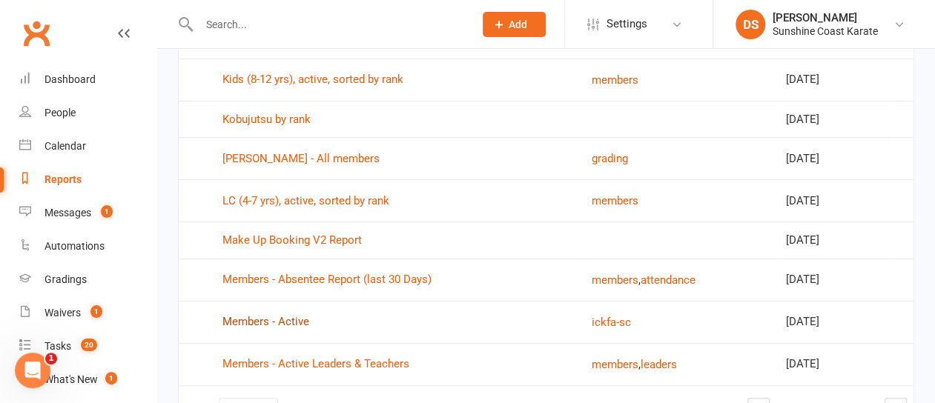
click at [250, 318] on link "Members - Active" at bounding box center [265, 321] width 87 height 13
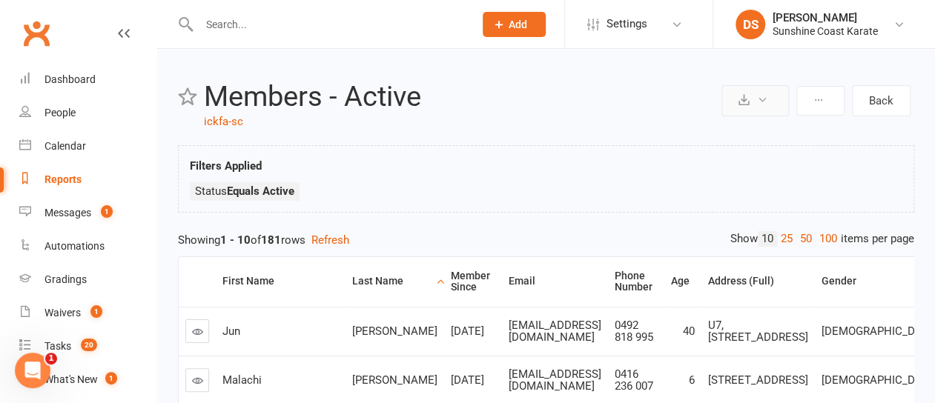
click at [763, 102] on icon at bounding box center [762, 99] width 11 height 11
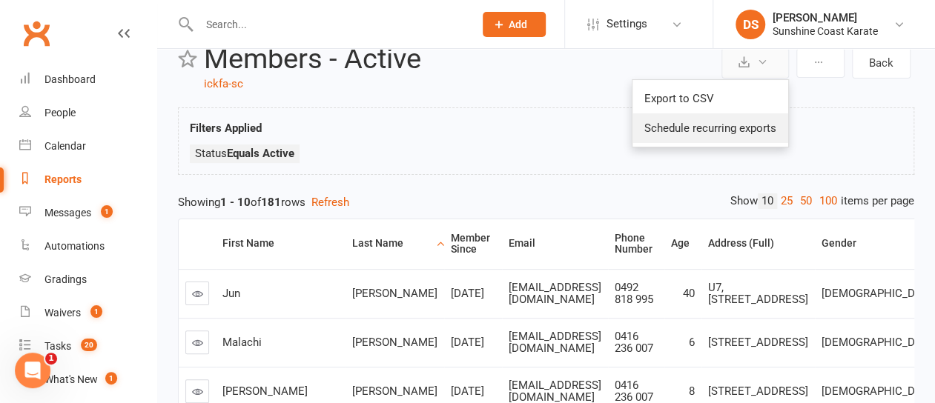
scroll to position [27, 0]
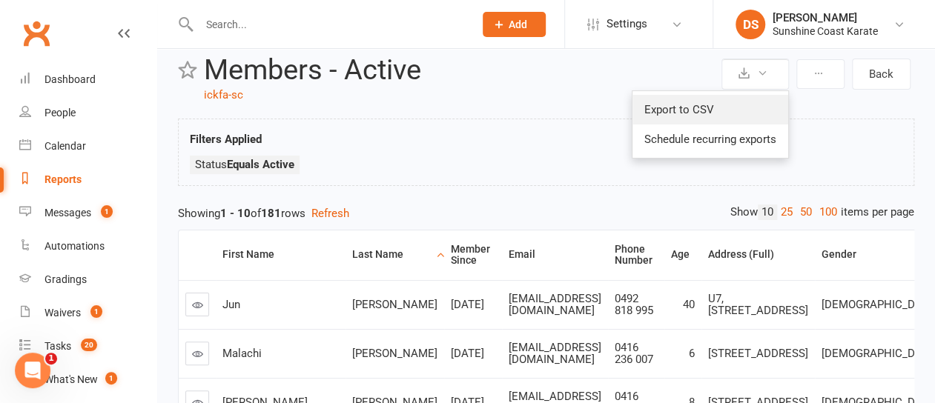
click at [680, 106] on link "Export to CSV" at bounding box center [710, 110] width 156 height 30
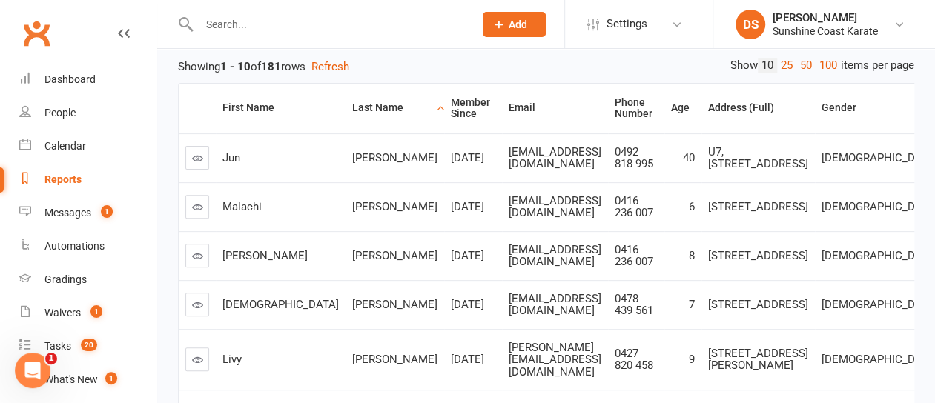
scroll to position [175, 0]
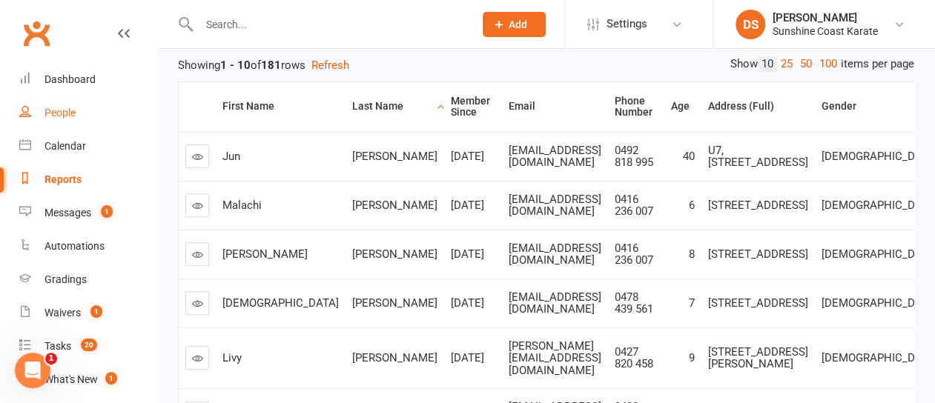
drag, startPoint x: 64, startPoint y: 112, endPoint x: 76, endPoint y: 115, distance: 12.9
click at [63, 112] on div "People" at bounding box center [59, 113] width 31 height 12
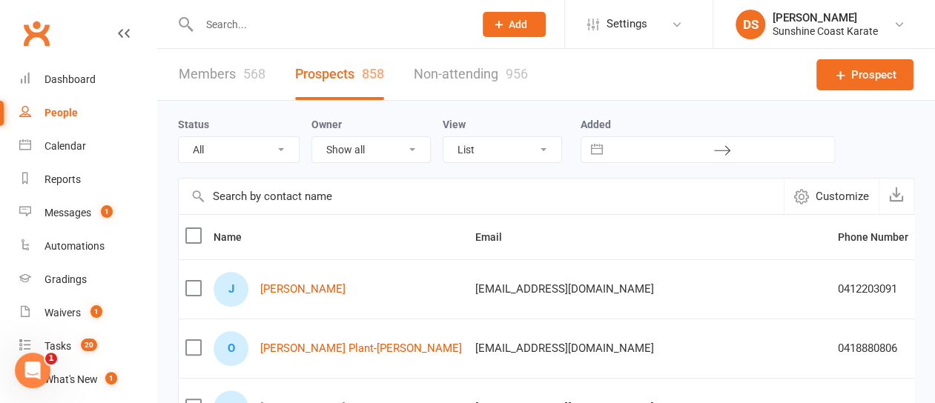
click at [202, 69] on link "Members 568" at bounding box center [222, 74] width 87 height 51
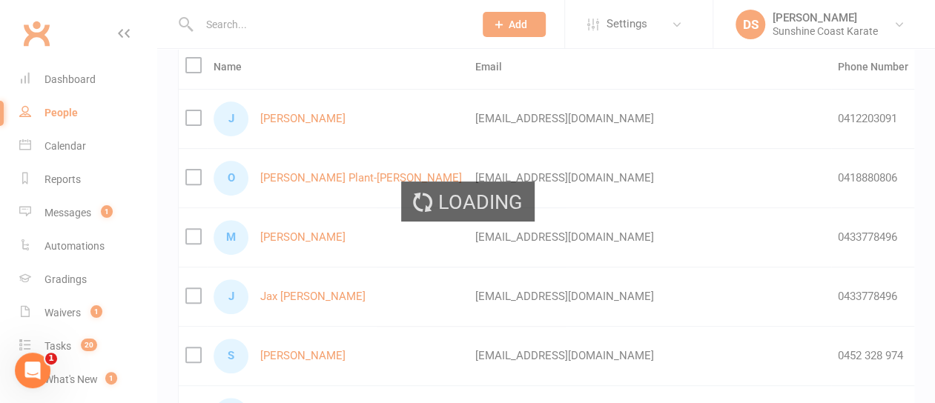
scroll to position [1, 0]
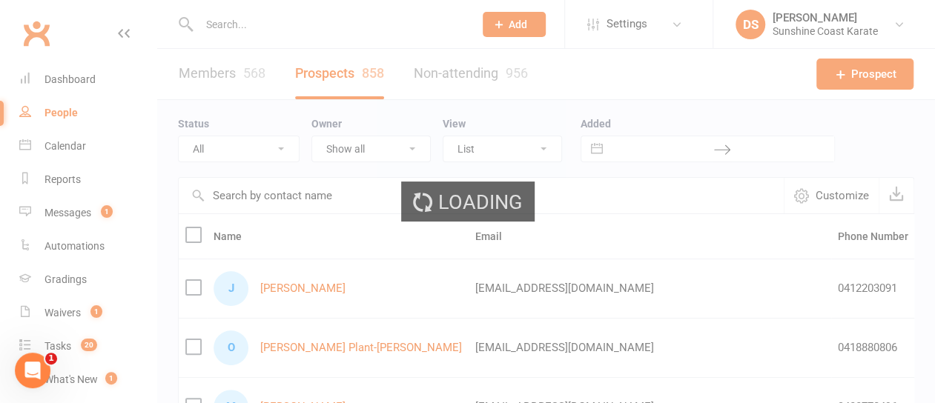
select select "100"
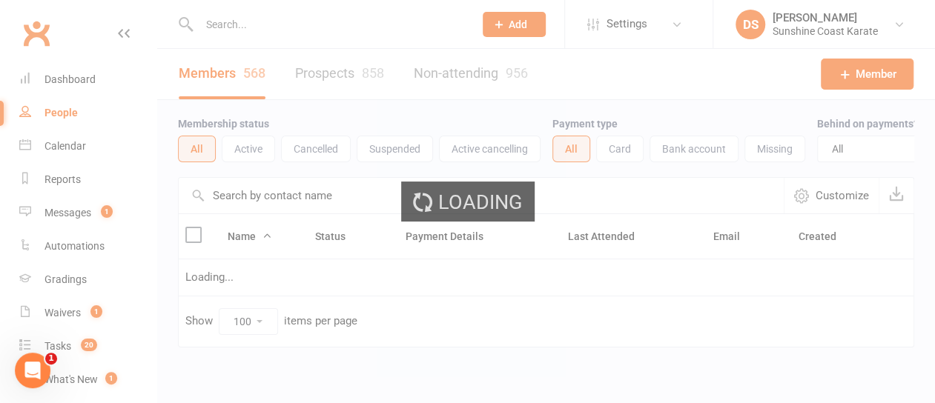
click at [267, 207] on input "text" at bounding box center [481, 196] width 605 height 36
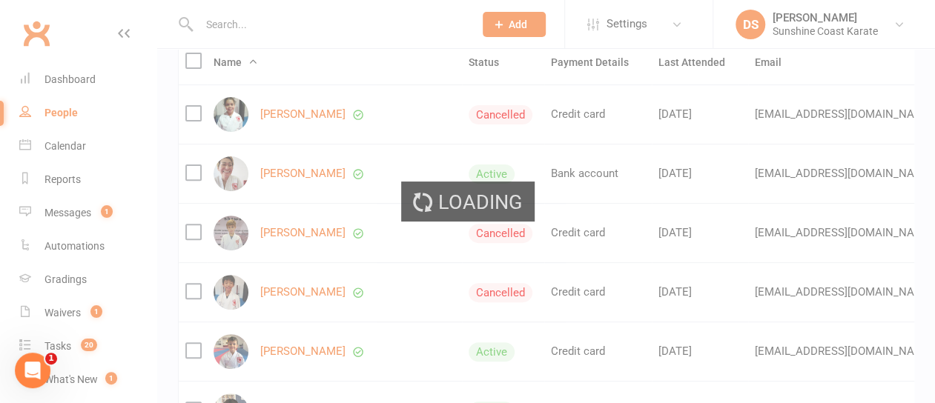
scroll to position [56, 0]
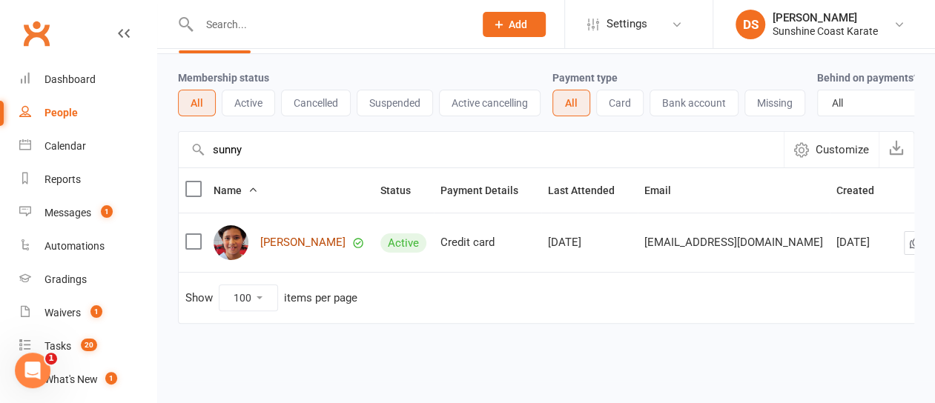
type input "sunny"
click at [294, 238] on link "[PERSON_NAME]" at bounding box center [302, 242] width 85 height 13
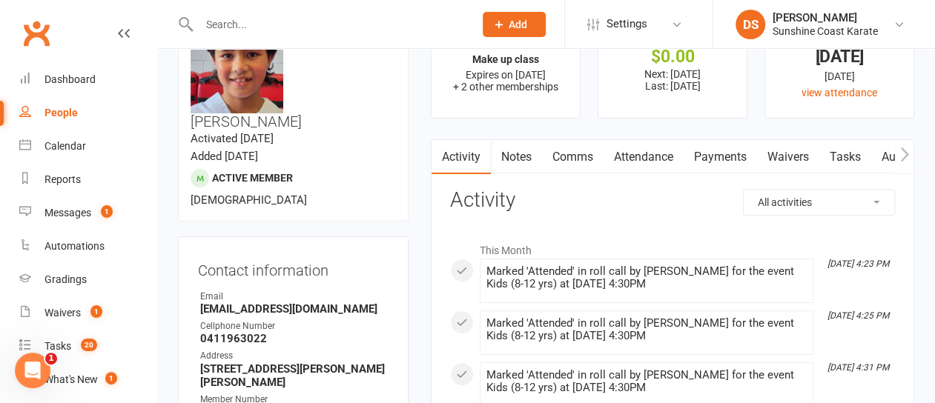
scroll to position [222, 0]
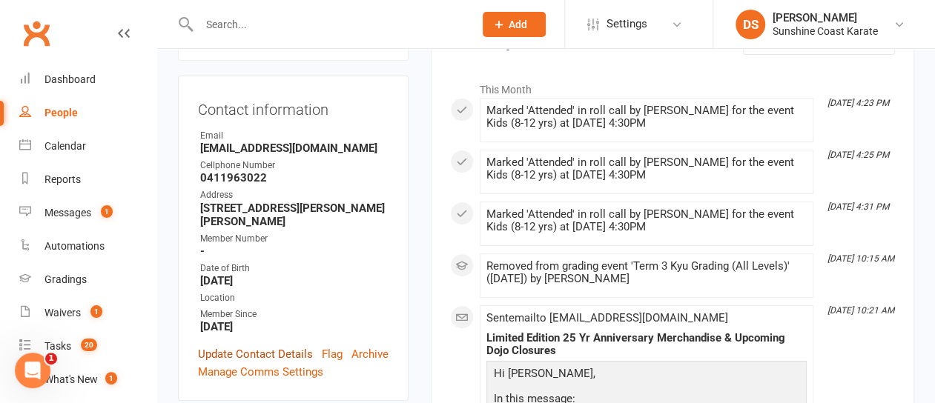
click at [254, 345] on link "Update Contact Details" at bounding box center [255, 354] width 115 height 18
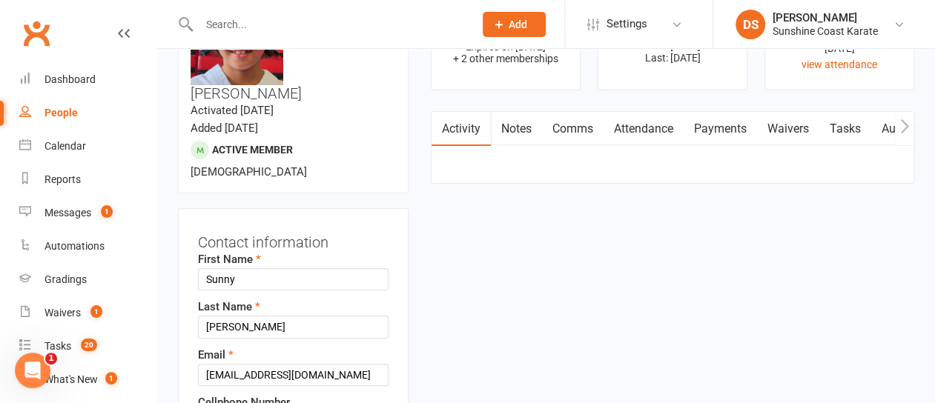
scroll to position [144, 0]
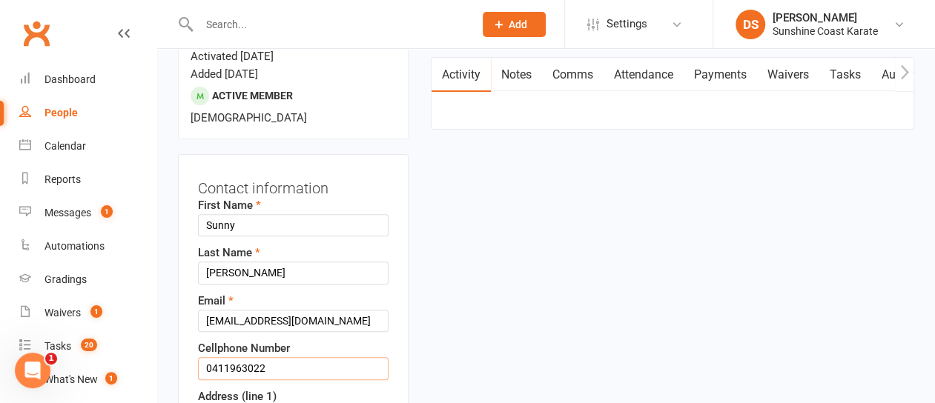
click at [228, 357] on input "0411963022" at bounding box center [293, 368] width 191 height 22
click at [250, 357] on input "0411 963022" at bounding box center [293, 368] width 191 height 22
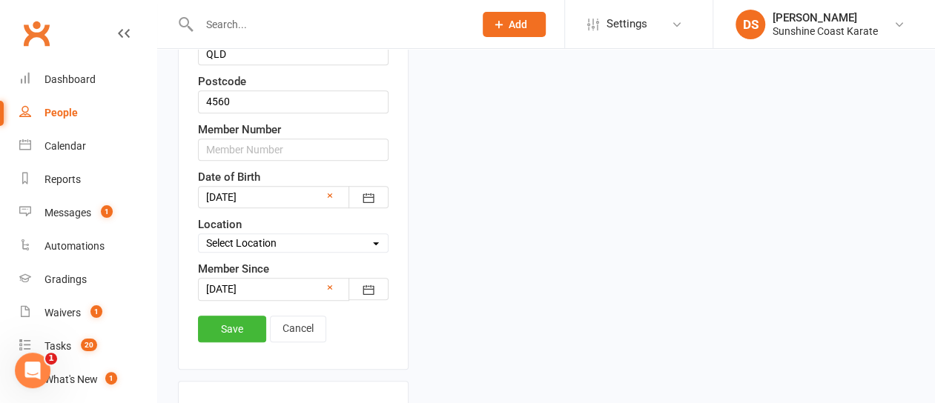
scroll to position [663, 0]
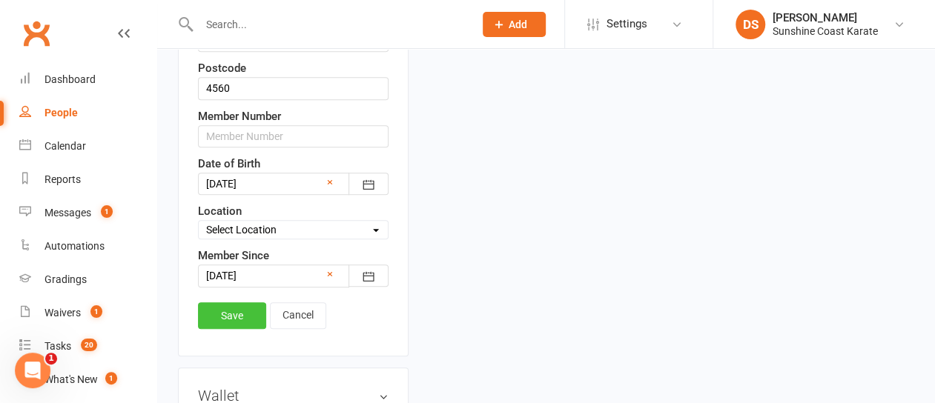
type input "0411 963 022"
click at [216, 302] on link "Save" at bounding box center [232, 315] width 68 height 27
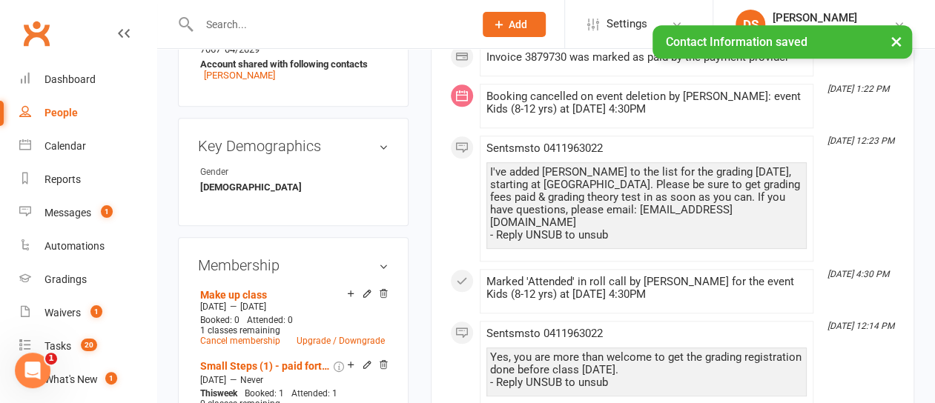
select select "100"
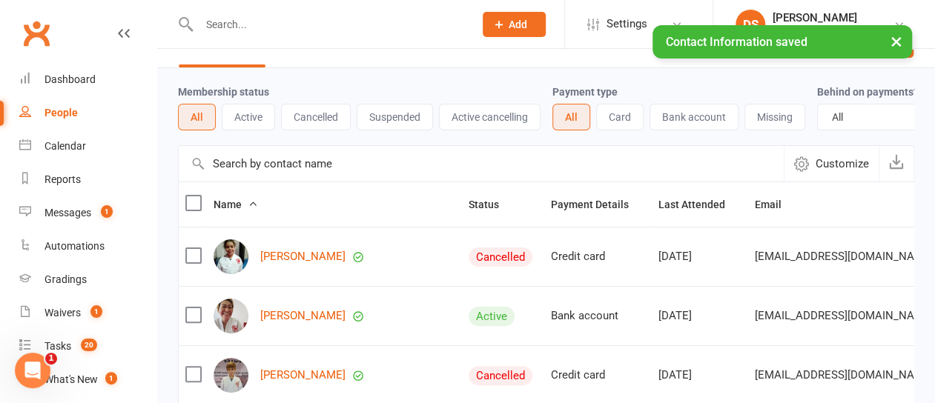
scroll to position [56, 0]
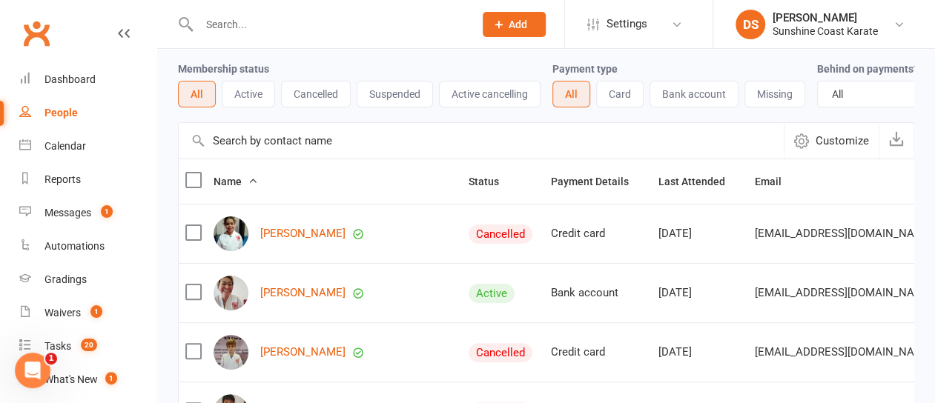
click at [265, 157] on input "text" at bounding box center [481, 141] width 605 height 36
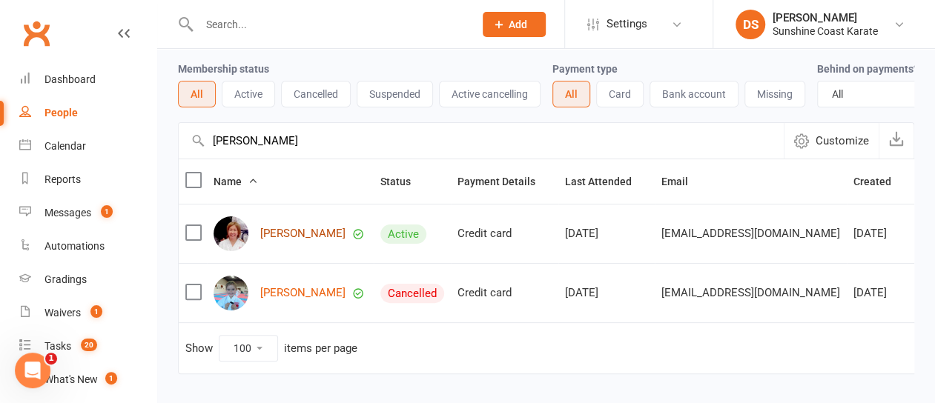
type input "[PERSON_NAME]"
click at [285, 240] on link "[PERSON_NAME]" at bounding box center [302, 234] width 85 height 13
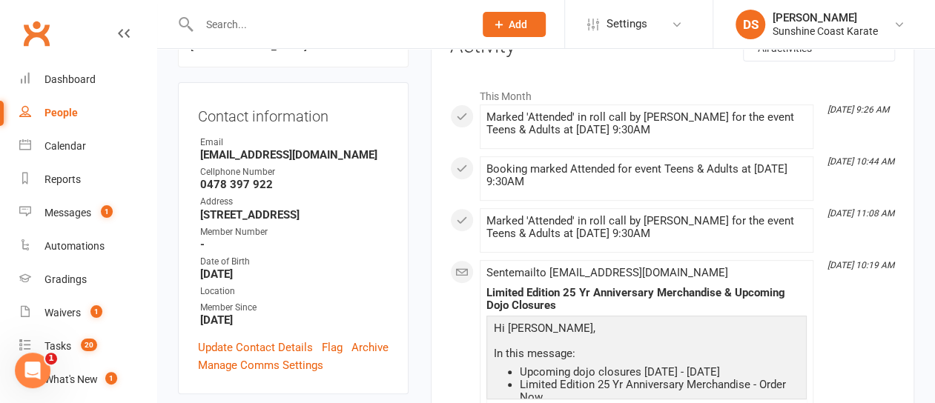
scroll to position [222, 0]
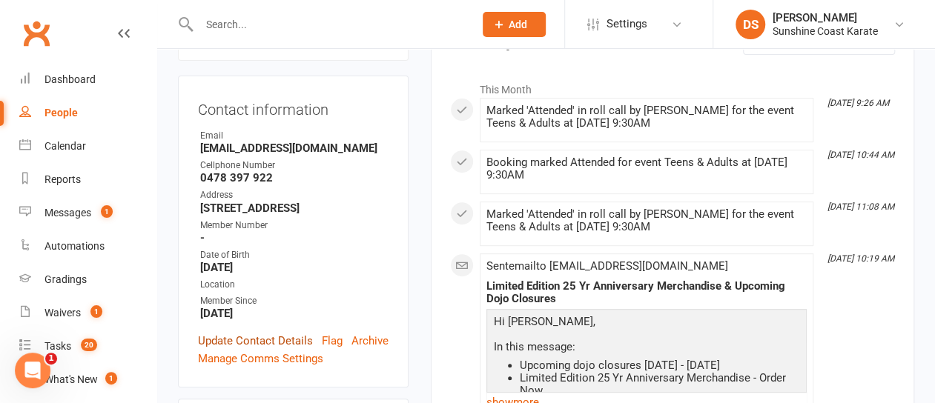
click at [254, 332] on link "Update Contact Details" at bounding box center [255, 341] width 115 height 18
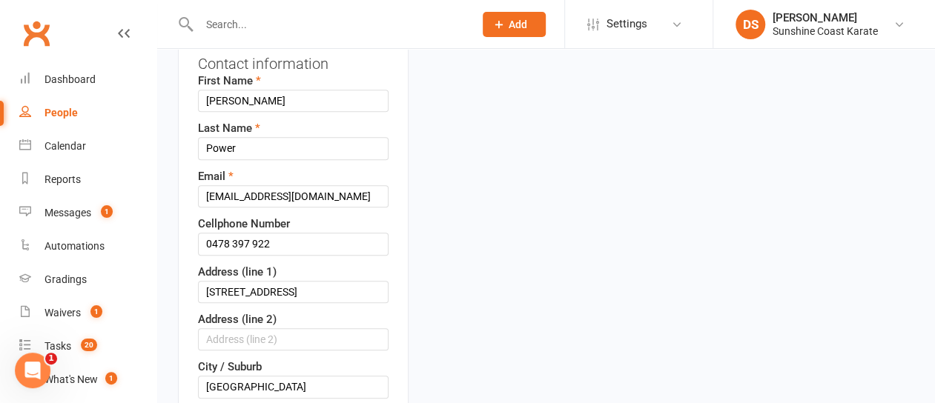
scroll to position [292, 0]
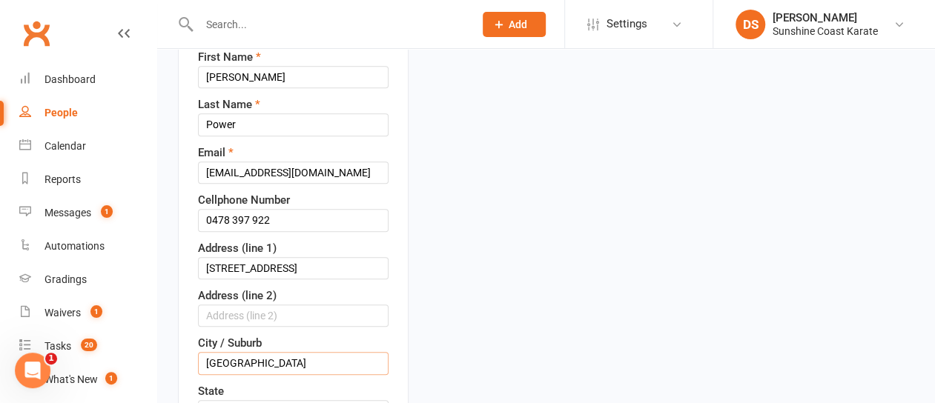
drag, startPoint x: 211, startPoint y: 319, endPoint x: 298, endPoint y: 321, distance: 86.7
click at [305, 352] on input "[GEOGRAPHIC_DATA]" at bounding box center [293, 363] width 191 height 22
type input "[GEOGRAPHIC_DATA]"
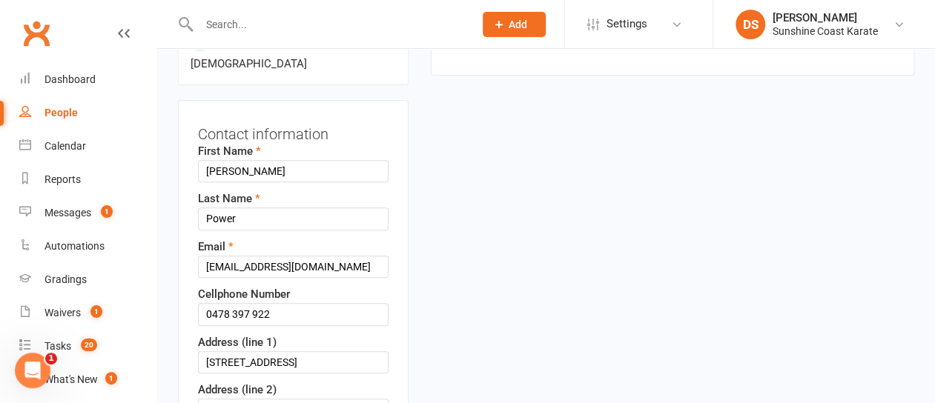
scroll to position [222, 0]
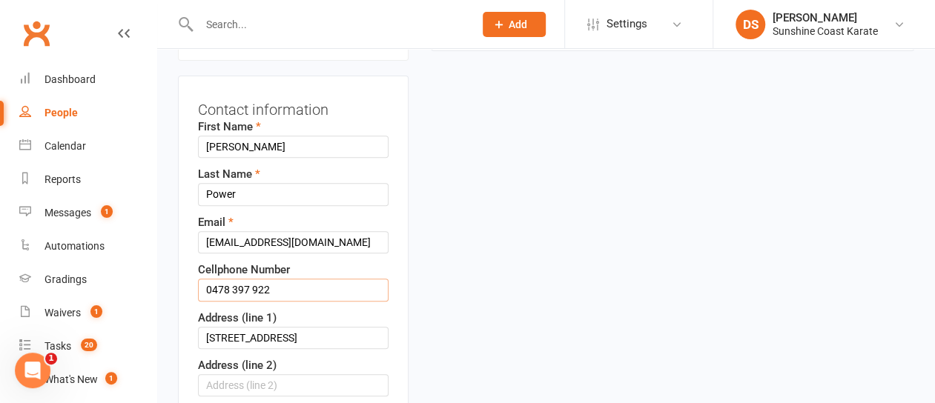
click at [233, 279] on input "0478 397 922" at bounding box center [293, 290] width 191 height 22
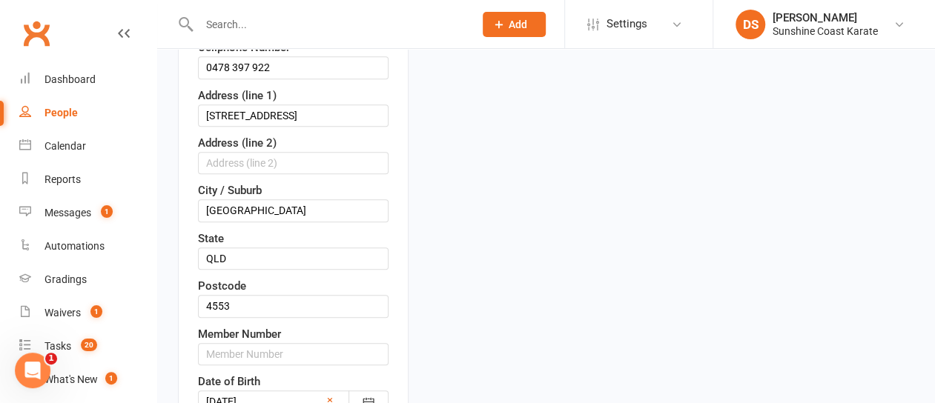
scroll to position [593, 0]
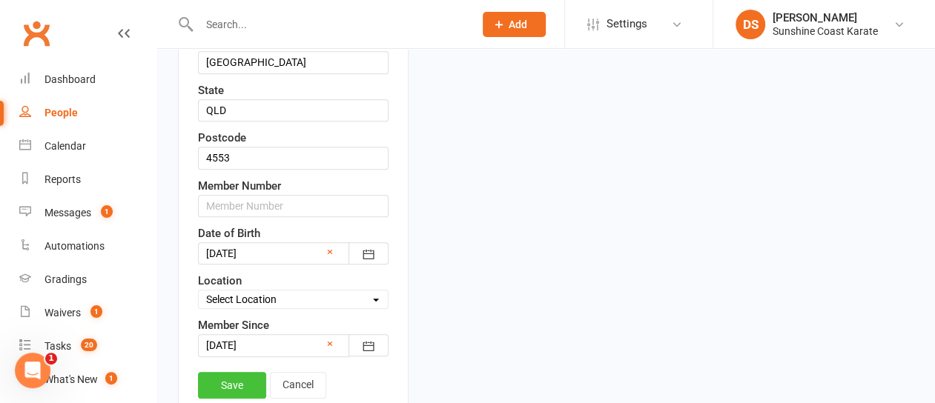
click at [234, 372] on link "Save" at bounding box center [232, 385] width 68 height 27
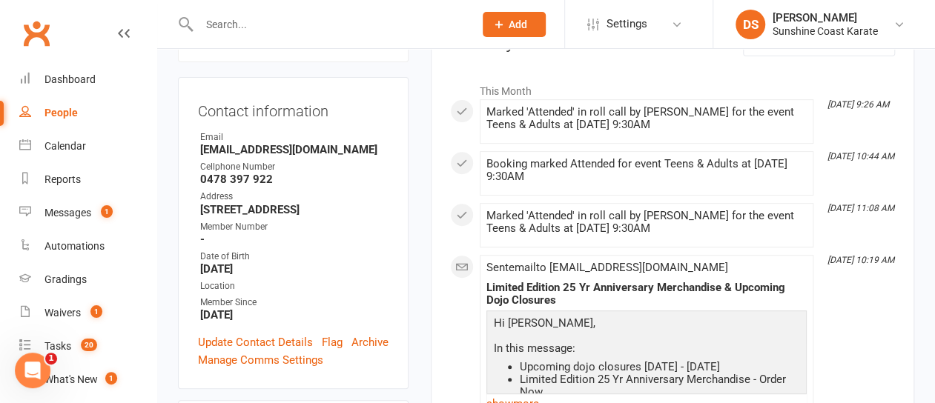
scroll to position [148, 0]
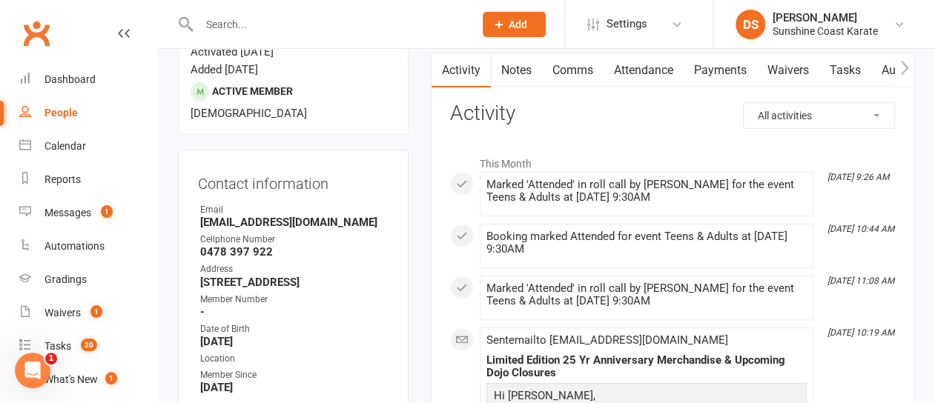
select select "100"
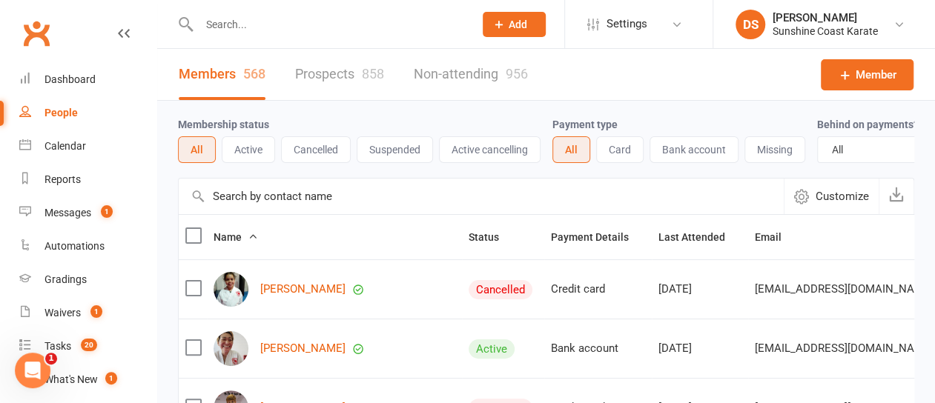
click at [250, 211] on input "text" at bounding box center [481, 197] width 605 height 36
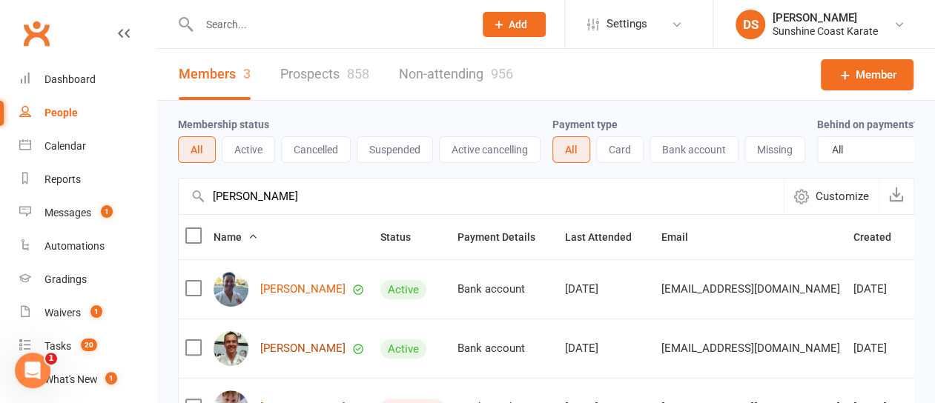
type input "[PERSON_NAME]"
click at [280, 354] on link "[PERSON_NAME]" at bounding box center [302, 348] width 85 height 13
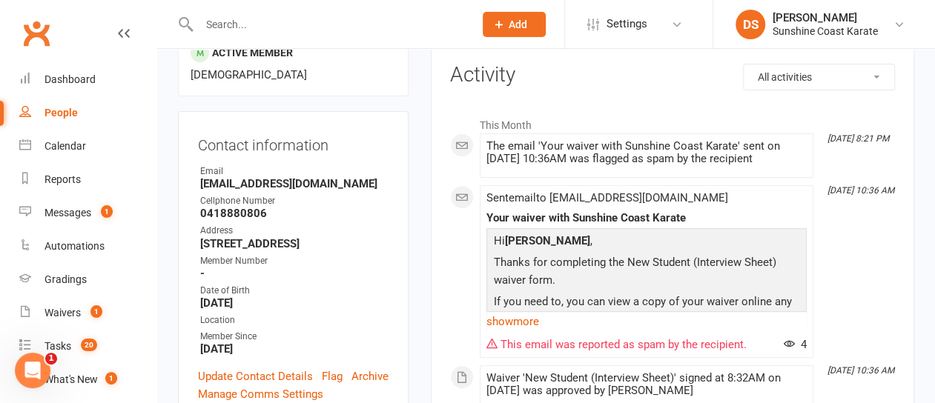
scroll to position [222, 0]
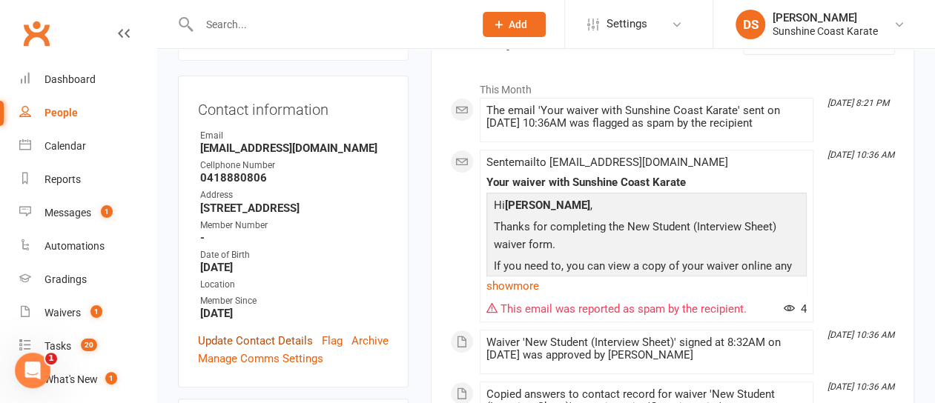
click at [256, 332] on link "Update Contact Details" at bounding box center [255, 341] width 115 height 18
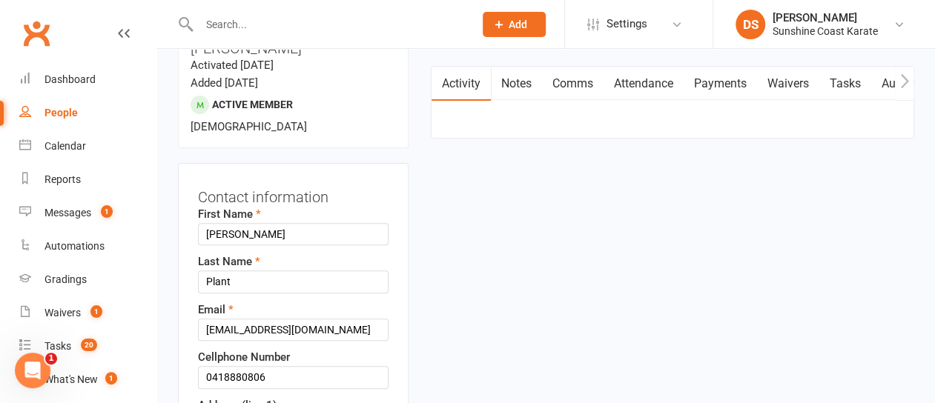
scroll to position [218, 0]
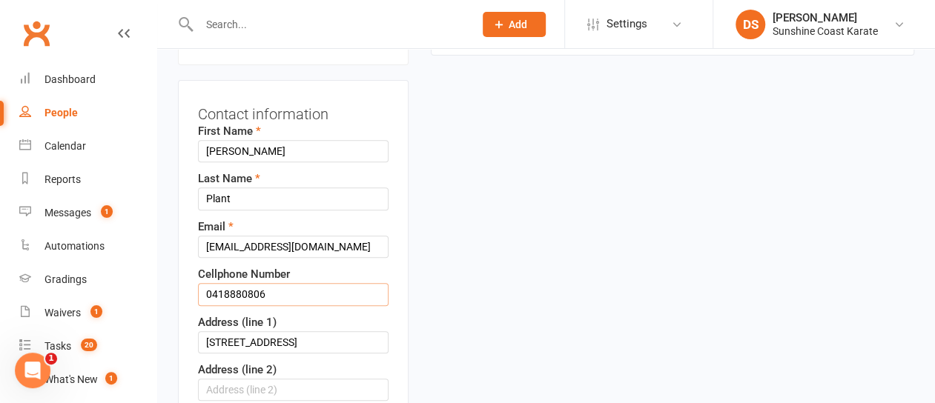
click at [230, 283] on input "0418880806" at bounding box center [293, 294] width 191 height 22
click at [249, 283] on input "0418 880806" at bounding box center [293, 294] width 191 height 22
type input "0418 880 806"
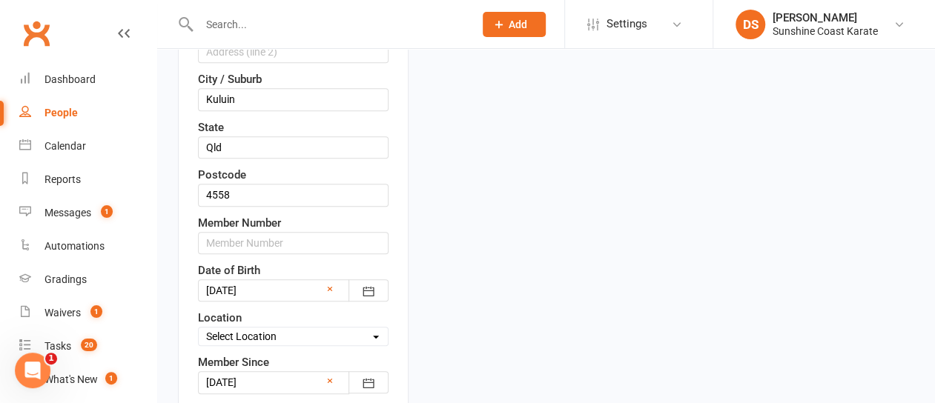
scroll to position [589, 0]
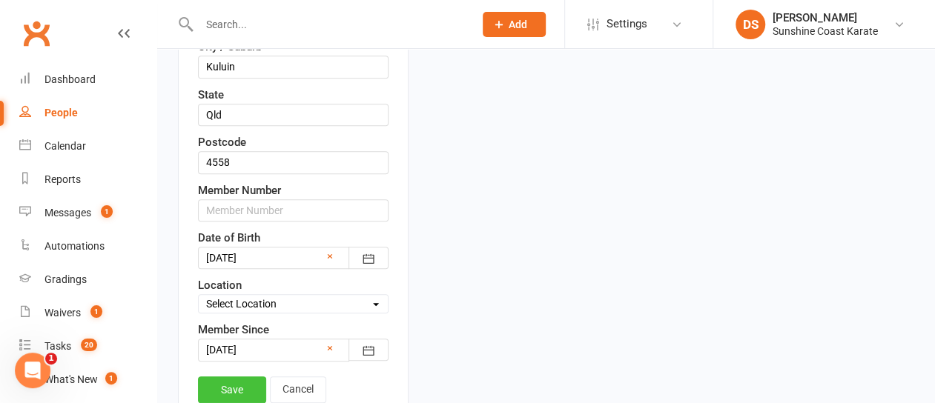
click at [230, 377] on link "Save" at bounding box center [232, 390] width 68 height 27
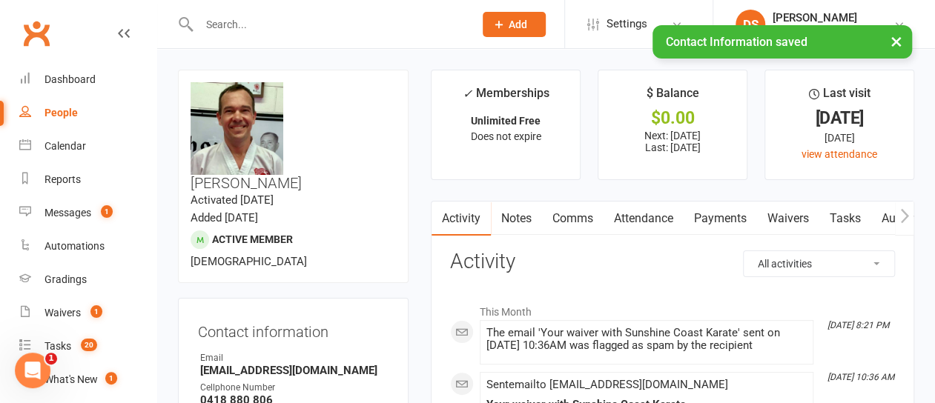
select select "100"
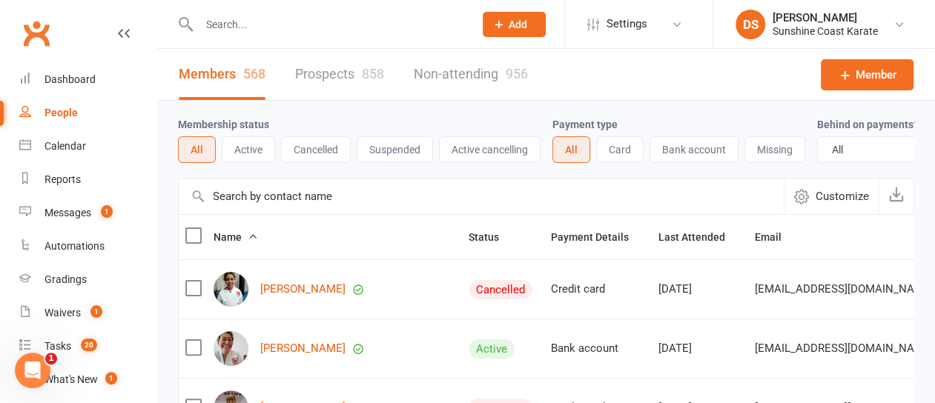
click at [308, 201] on input "text" at bounding box center [481, 197] width 605 height 36
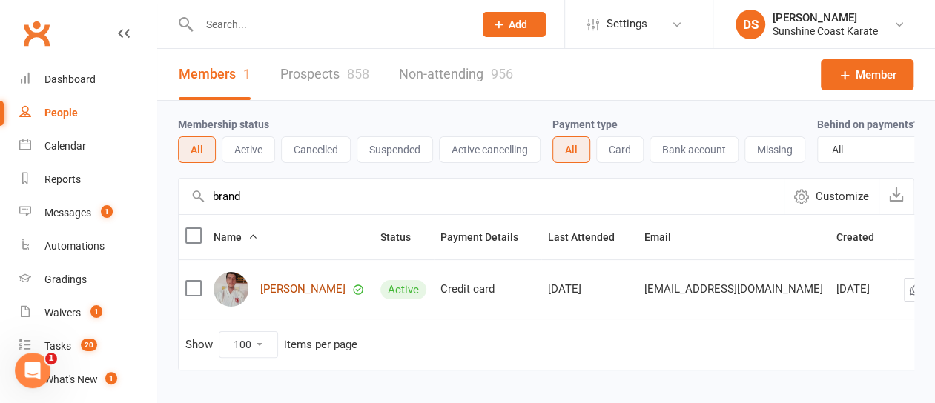
type input "brand"
click at [296, 296] on link "[PERSON_NAME]" at bounding box center [302, 289] width 85 height 13
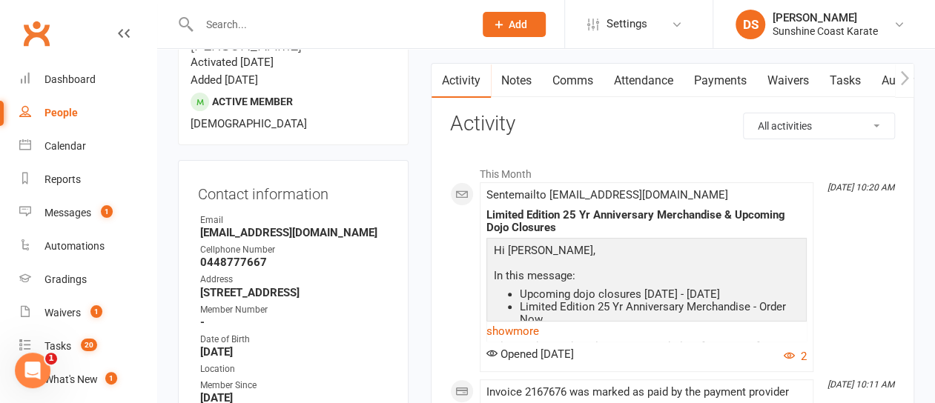
scroll to position [222, 0]
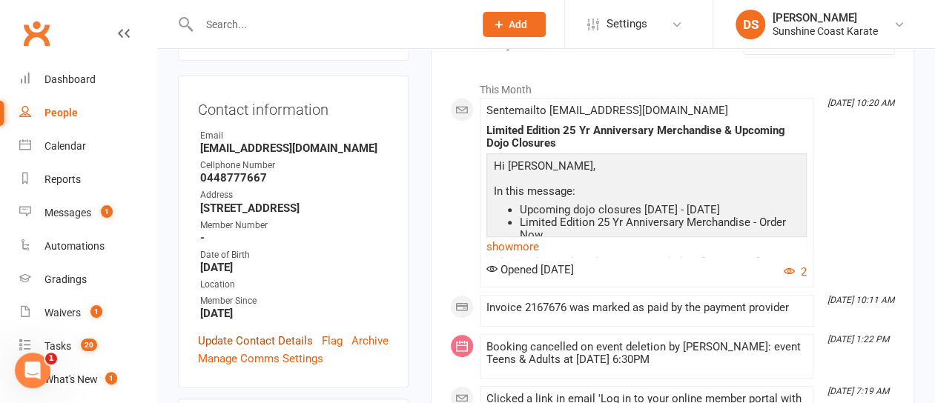
click at [252, 332] on link "Update Contact Details" at bounding box center [255, 341] width 115 height 18
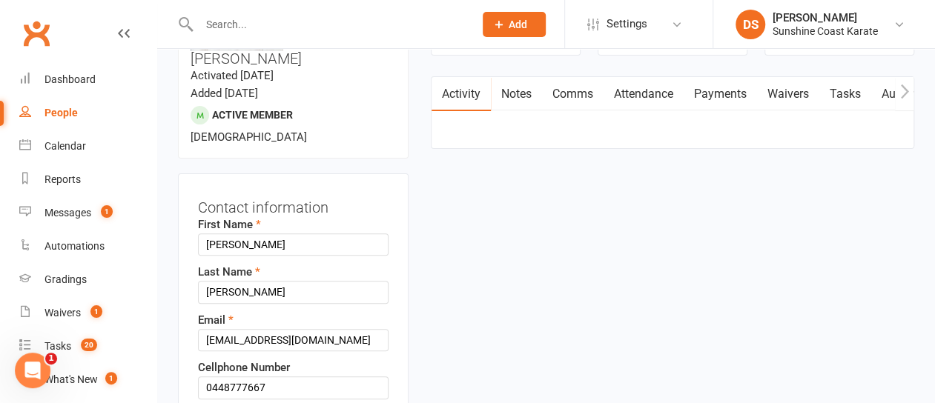
scroll to position [144, 0]
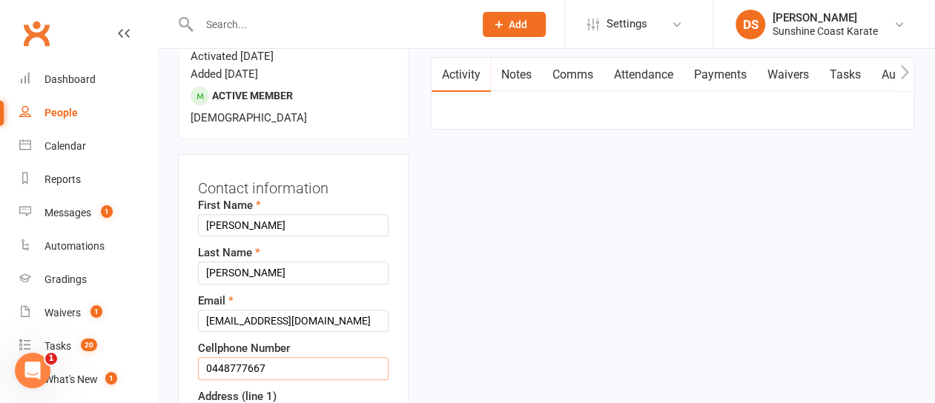
click at [229, 357] on input "0448777667" at bounding box center [293, 368] width 191 height 22
click at [249, 357] on input "0448 777667" at bounding box center [293, 368] width 191 height 22
type input "0448 777 667"
type input "[STREET_ADDRESS]"
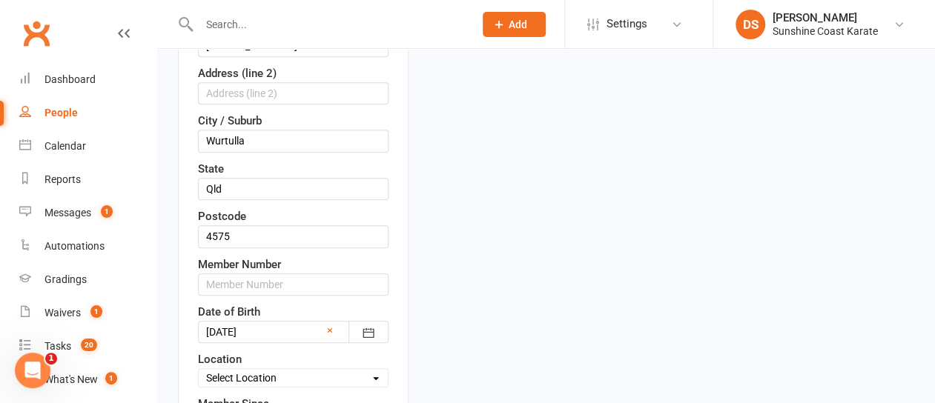
scroll to position [737, 0]
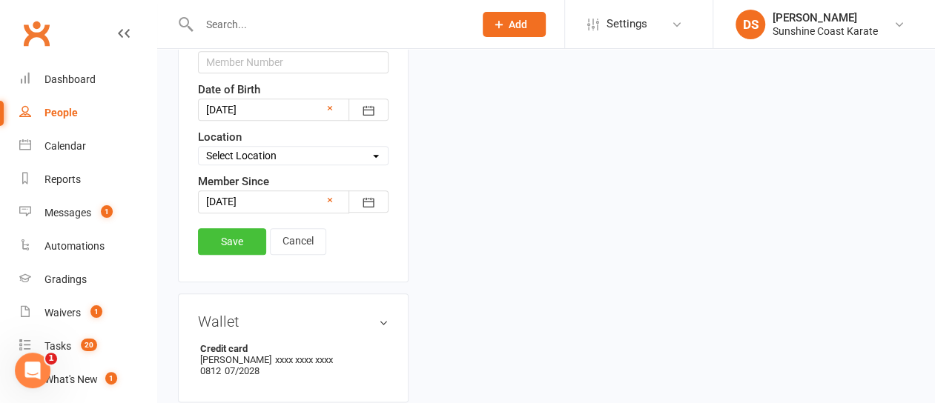
click at [242, 228] on link "Save" at bounding box center [232, 241] width 68 height 27
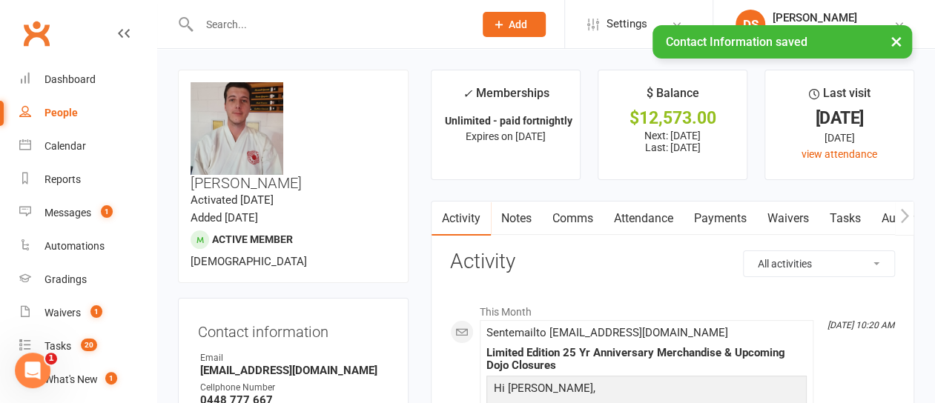
select select "100"
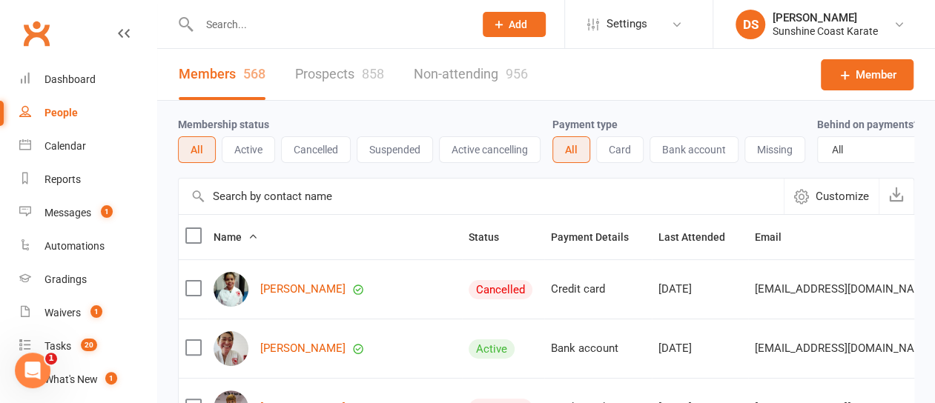
click at [294, 203] on input "text" at bounding box center [481, 197] width 605 height 36
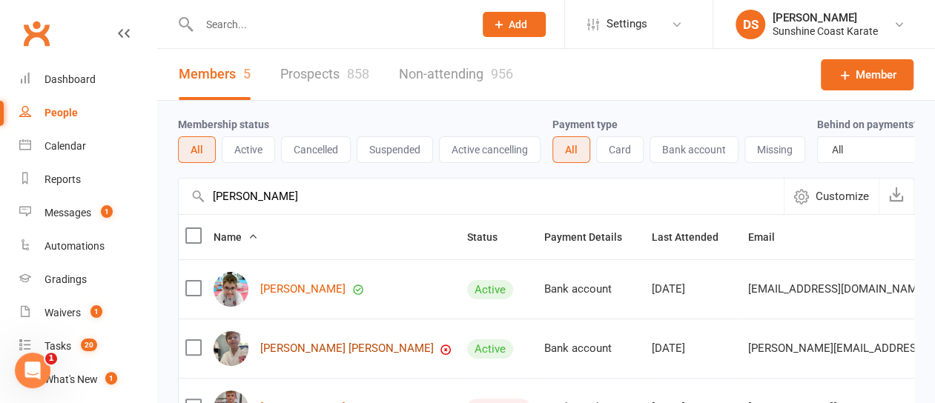
type input "[PERSON_NAME]"
click at [282, 355] on link "[PERSON_NAME] [PERSON_NAME]" at bounding box center [346, 348] width 173 height 13
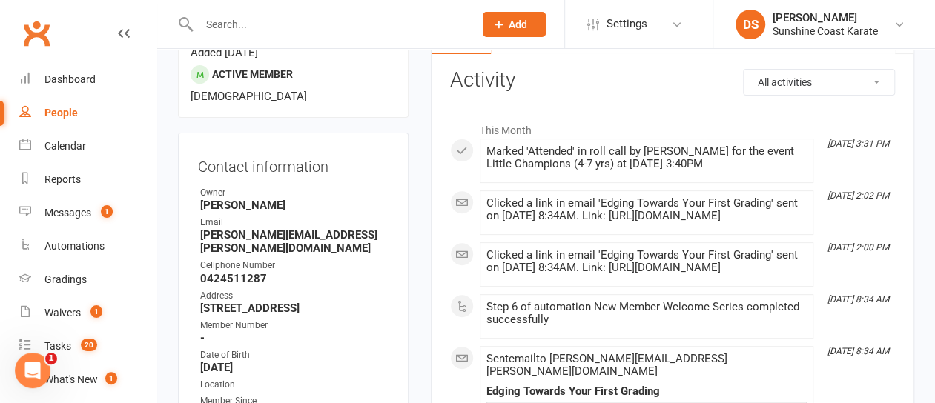
scroll to position [222, 0]
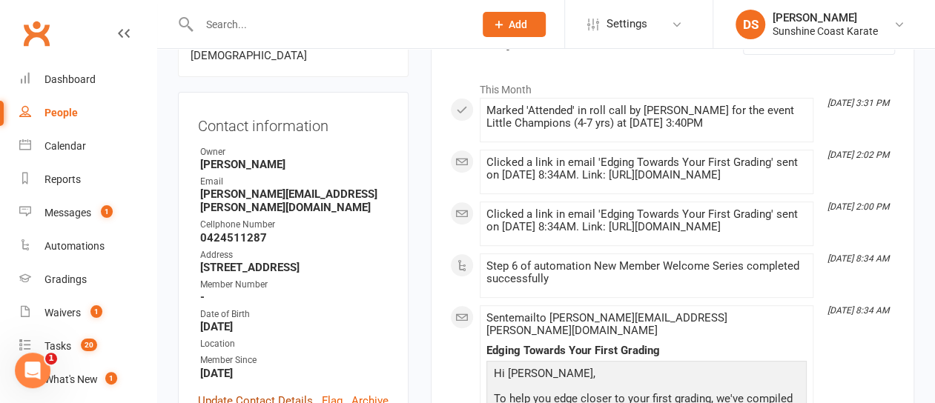
click at [261, 392] on link "Update Contact Details" at bounding box center [255, 401] width 115 height 18
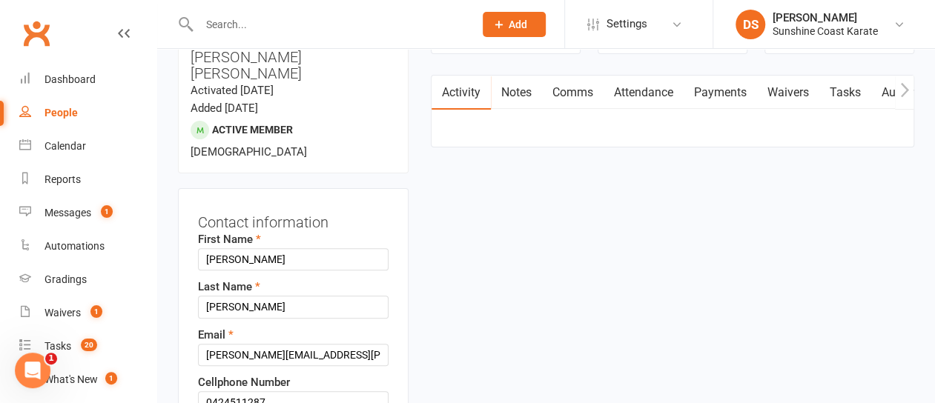
scroll to position [218, 0]
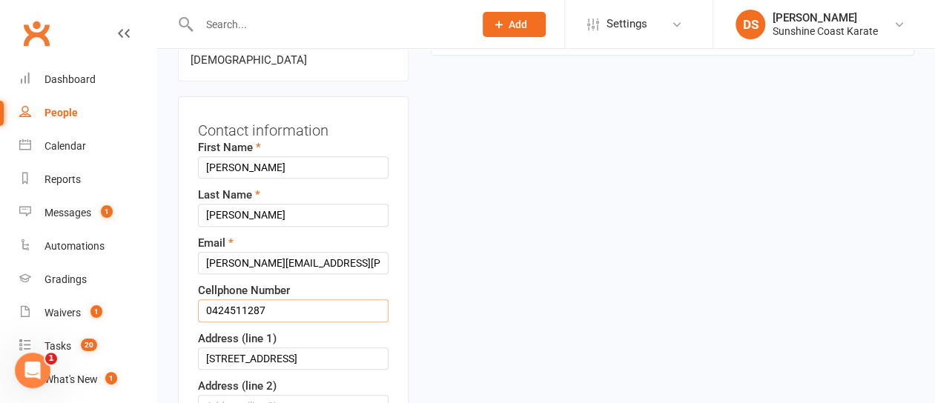
click at [231, 299] on input "0424511287" at bounding box center [293, 310] width 191 height 22
click at [248, 299] on input "0424 511287" at bounding box center [293, 310] width 191 height 22
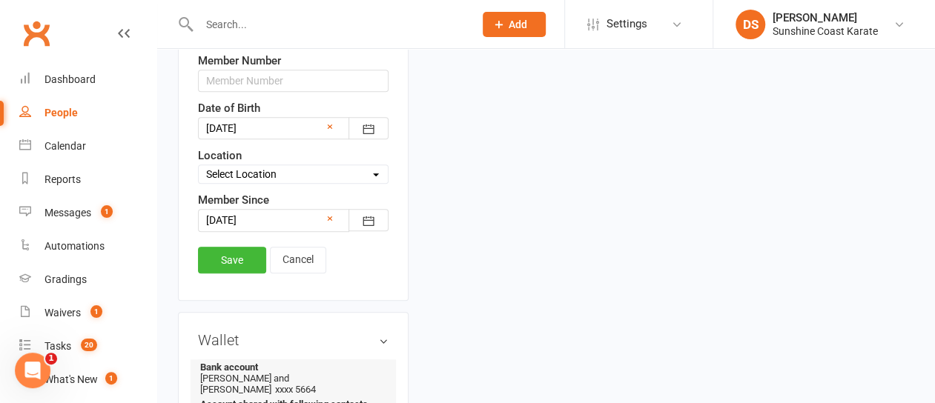
scroll to position [737, 0]
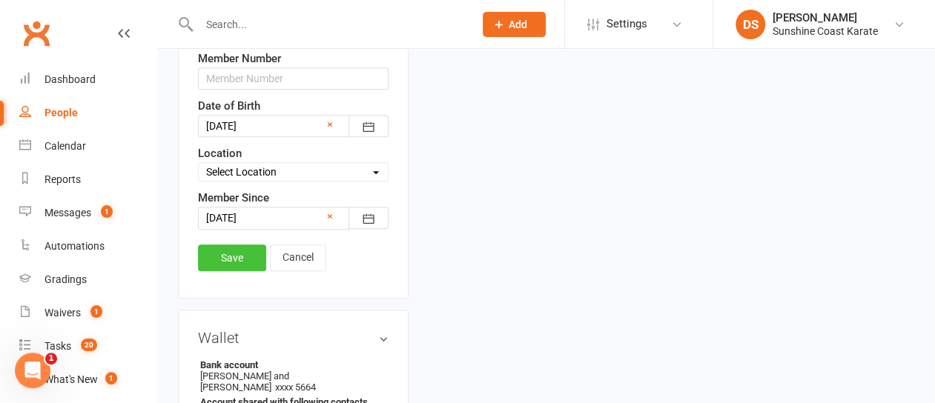
type input "0424 511 287"
click at [231, 245] on link "Save" at bounding box center [232, 258] width 68 height 27
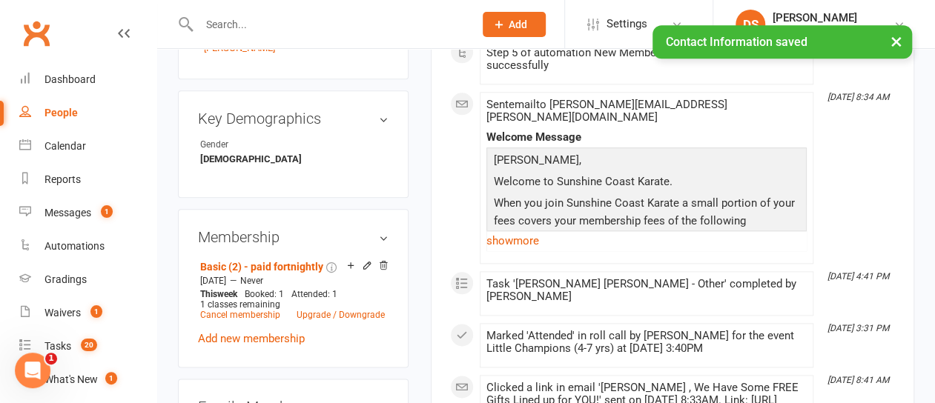
select select "100"
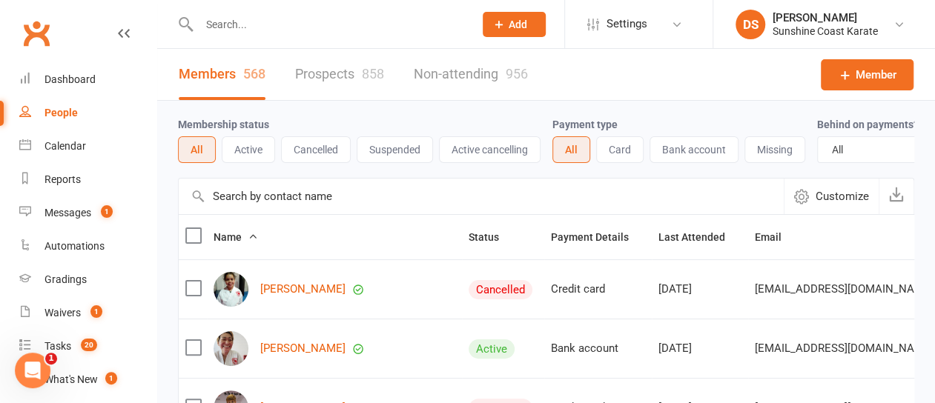
click at [252, 214] on input "text" at bounding box center [481, 197] width 605 height 36
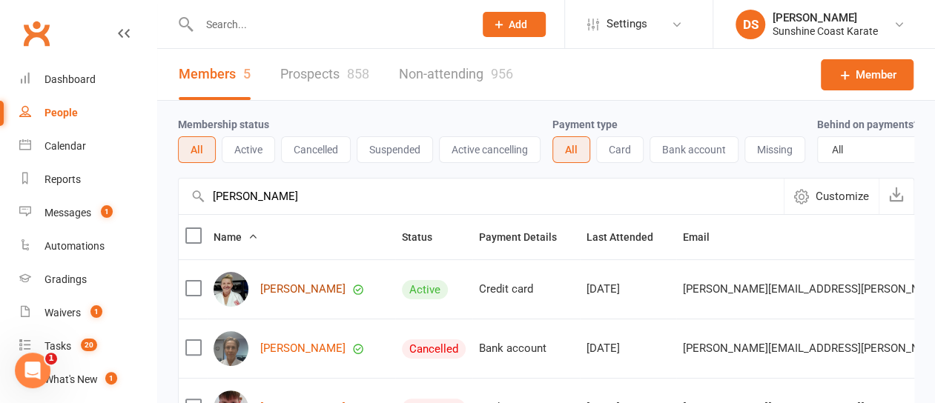
type input "[PERSON_NAME]"
click at [276, 296] on link "[PERSON_NAME]" at bounding box center [302, 289] width 85 height 13
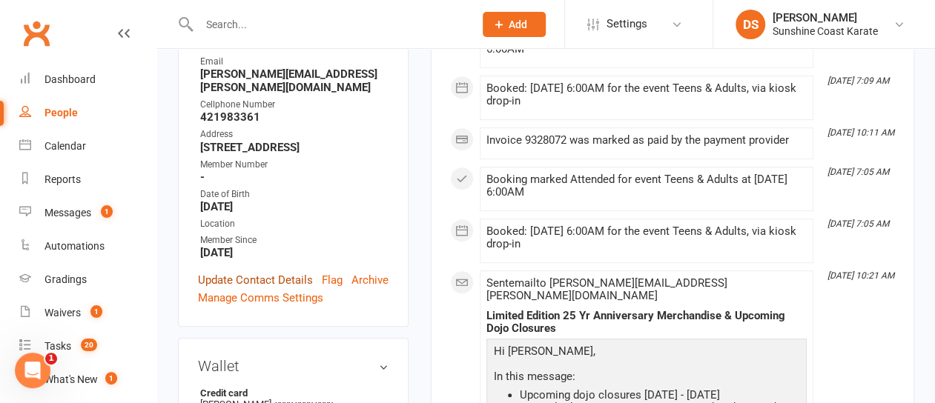
click at [243, 271] on link "Update Contact Details" at bounding box center [255, 280] width 115 height 18
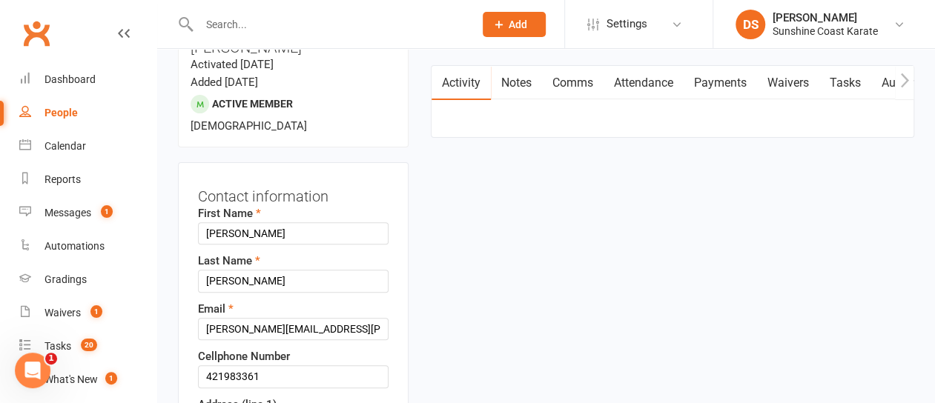
scroll to position [218, 0]
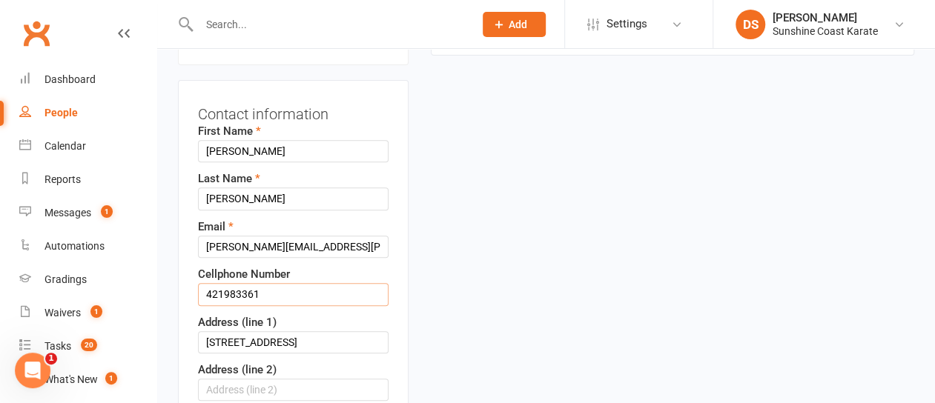
click at [231, 283] on input "421983361" at bounding box center [293, 294] width 191 height 22
click at [206, 283] on input "421983361" at bounding box center [293, 294] width 191 height 22
click at [229, 283] on input "0421983361" at bounding box center [293, 294] width 191 height 22
click at [249, 283] on input "0421 983361" at bounding box center [293, 294] width 191 height 22
type input "0421 983 361"
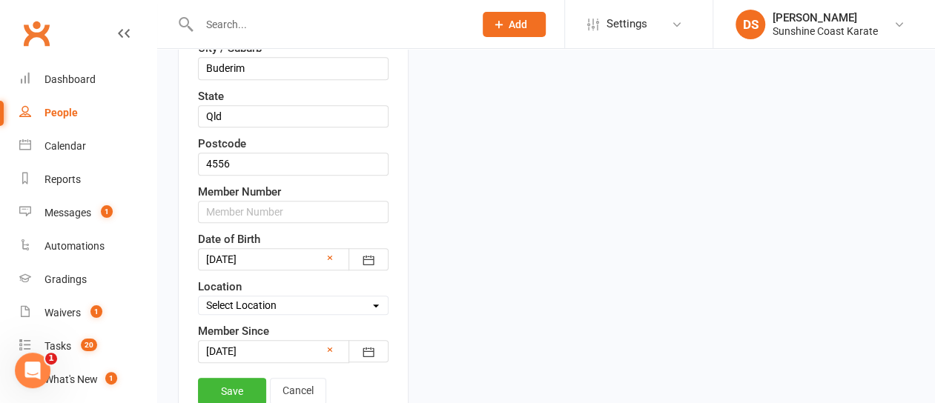
scroll to position [589, 0]
click at [230, 377] on link "Save" at bounding box center [232, 390] width 68 height 27
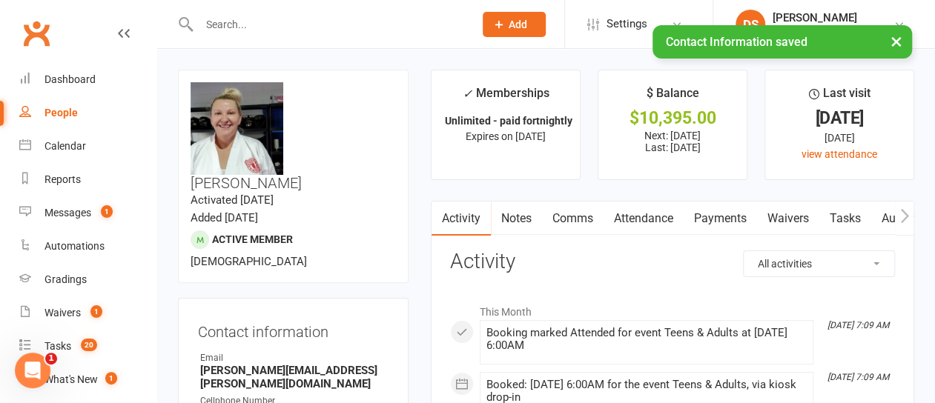
select select "100"
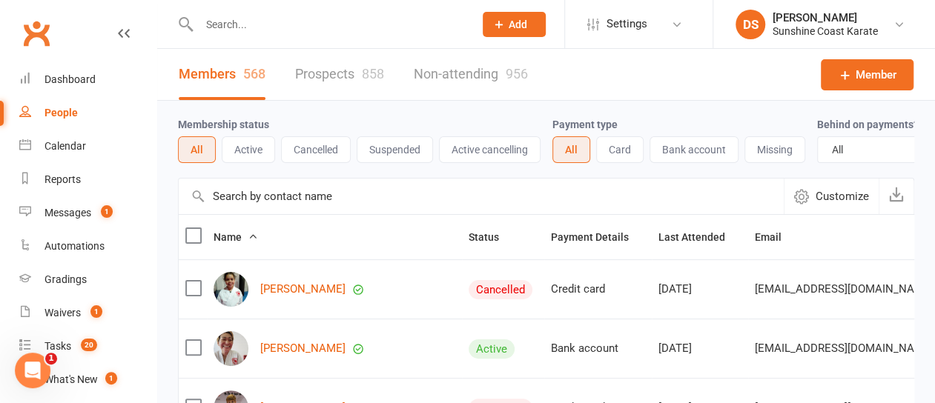
click at [265, 208] on input "text" at bounding box center [481, 197] width 605 height 36
type input "jorja"
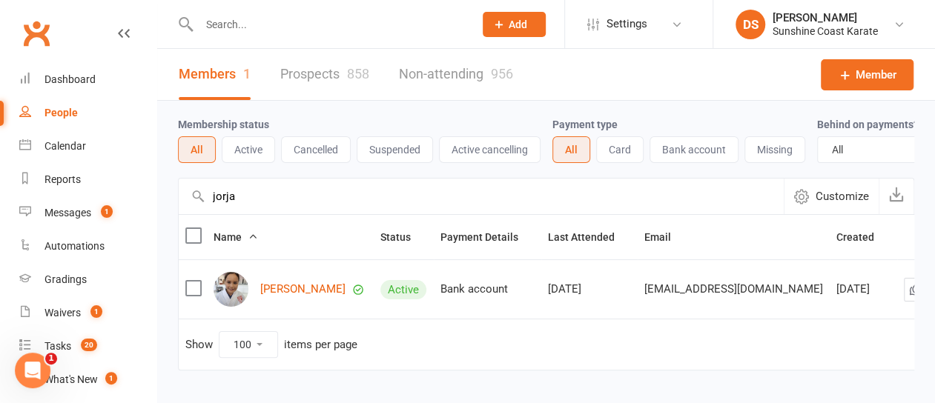
drag, startPoint x: 242, startPoint y: 207, endPoint x: 157, endPoint y: 207, distance: 84.5
click at [157, 207] on div "Membership status All Active Cancelled Suspended Active cancelling Payment type…" at bounding box center [546, 246] width 778 height 291
